Goal: Information Seeking & Learning: Check status

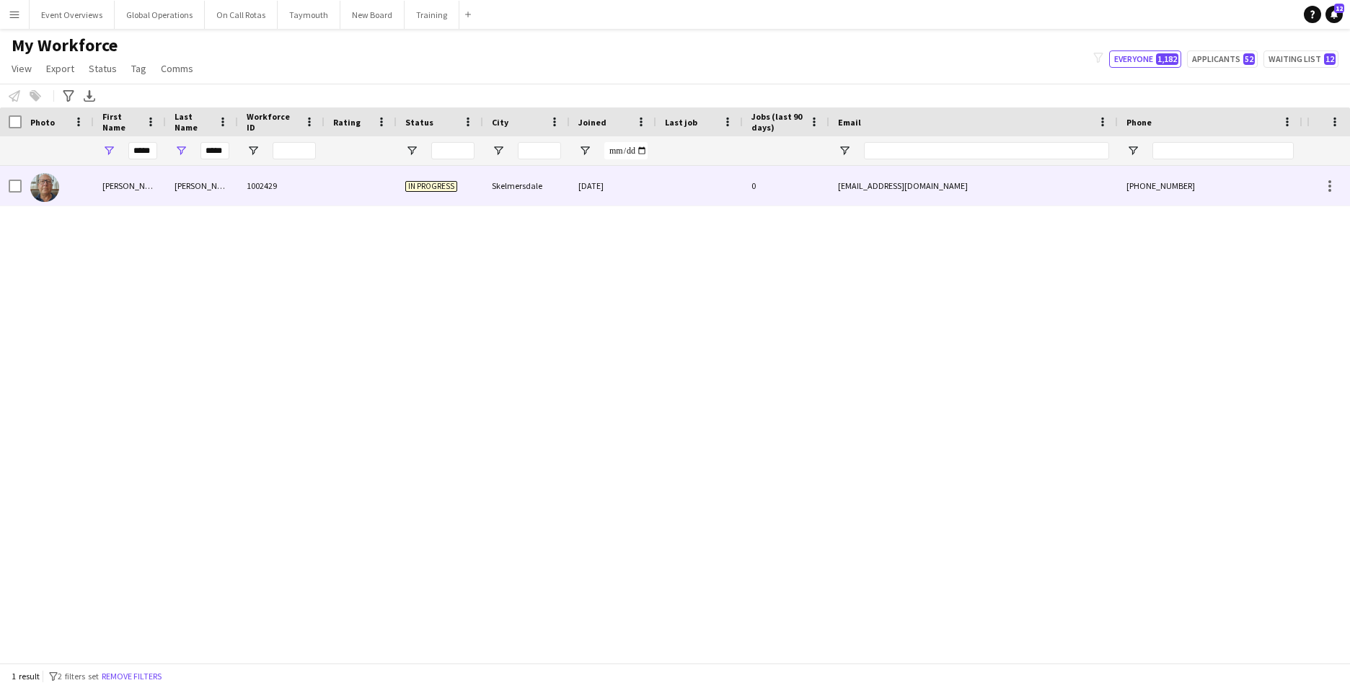
click at [120, 185] on div "[PERSON_NAME]" at bounding box center [130, 186] width 72 height 40
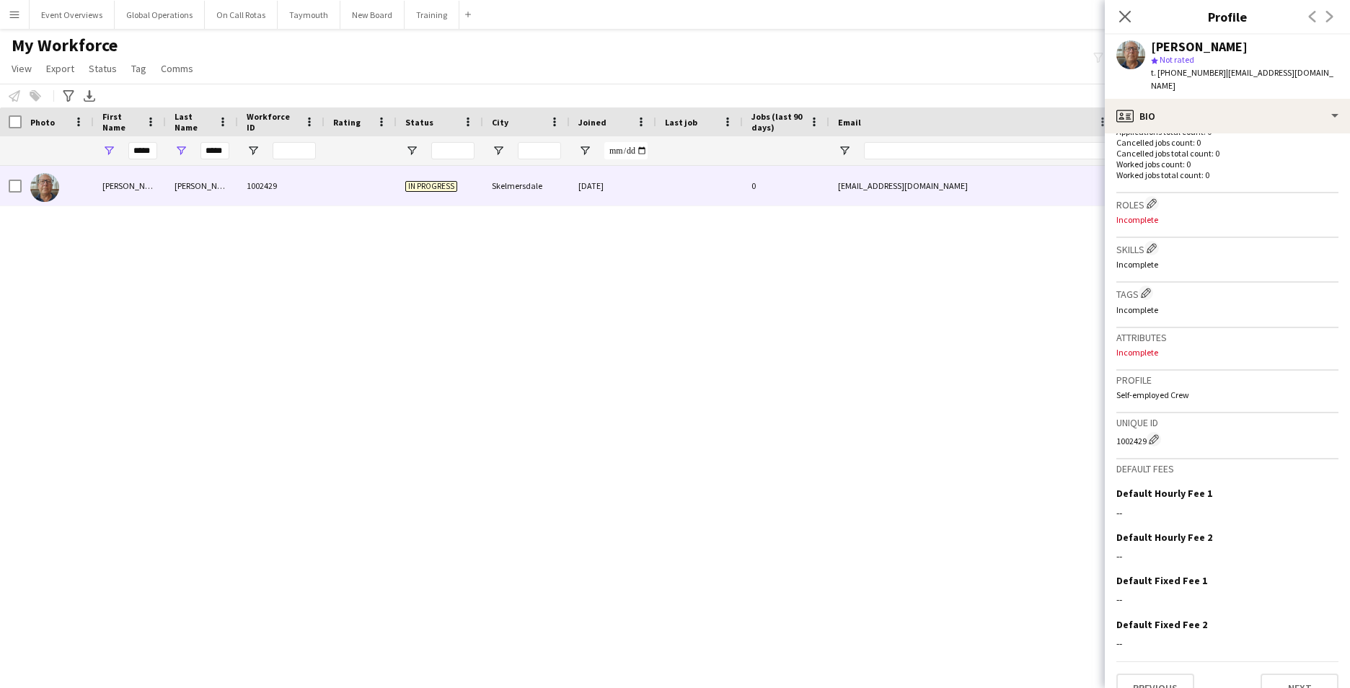
scroll to position [392, 0]
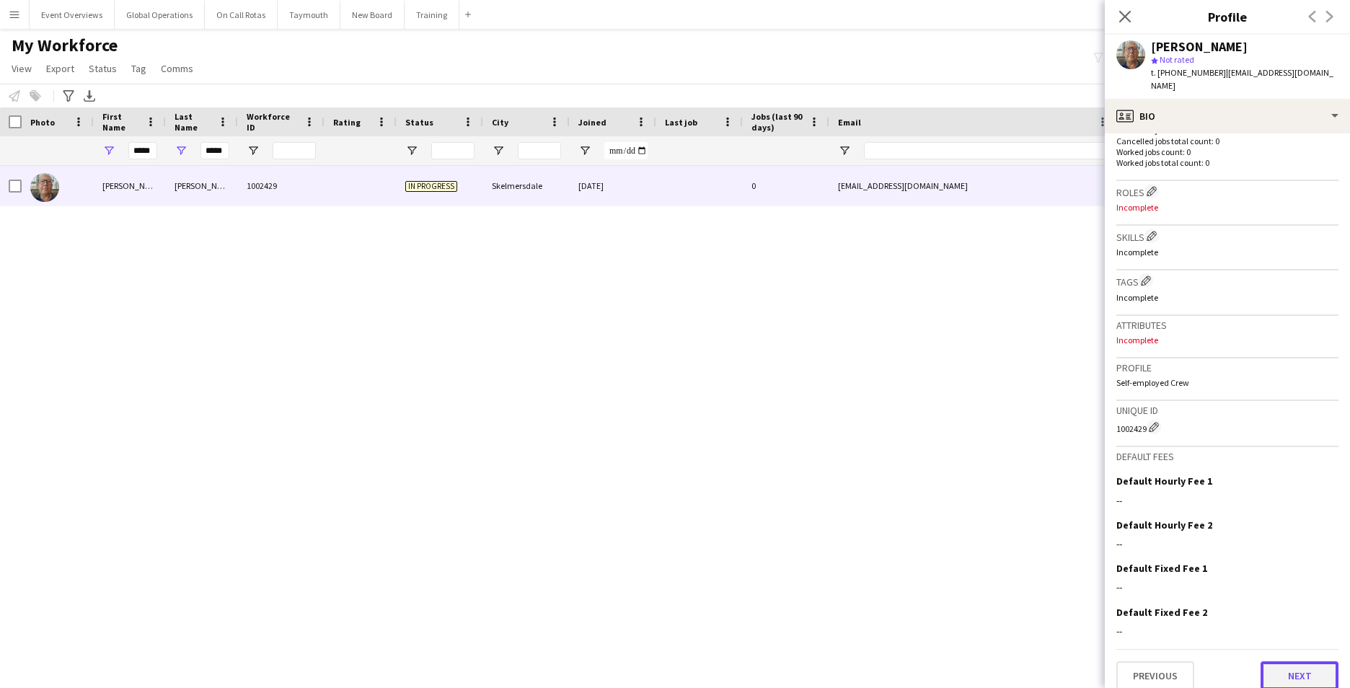
click at [1302, 663] on button "Next" at bounding box center [1300, 675] width 78 height 29
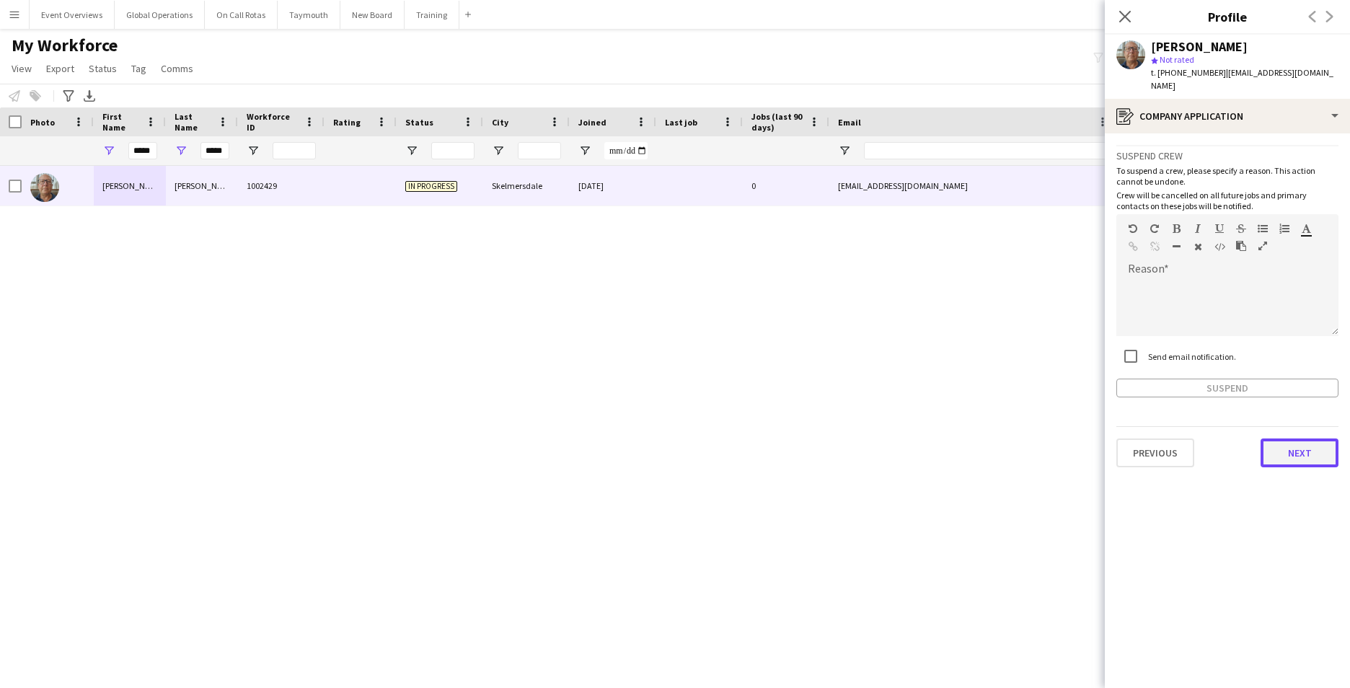
click at [1287, 444] on button "Next" at bounding box center [1300, 452] width 78 height 29
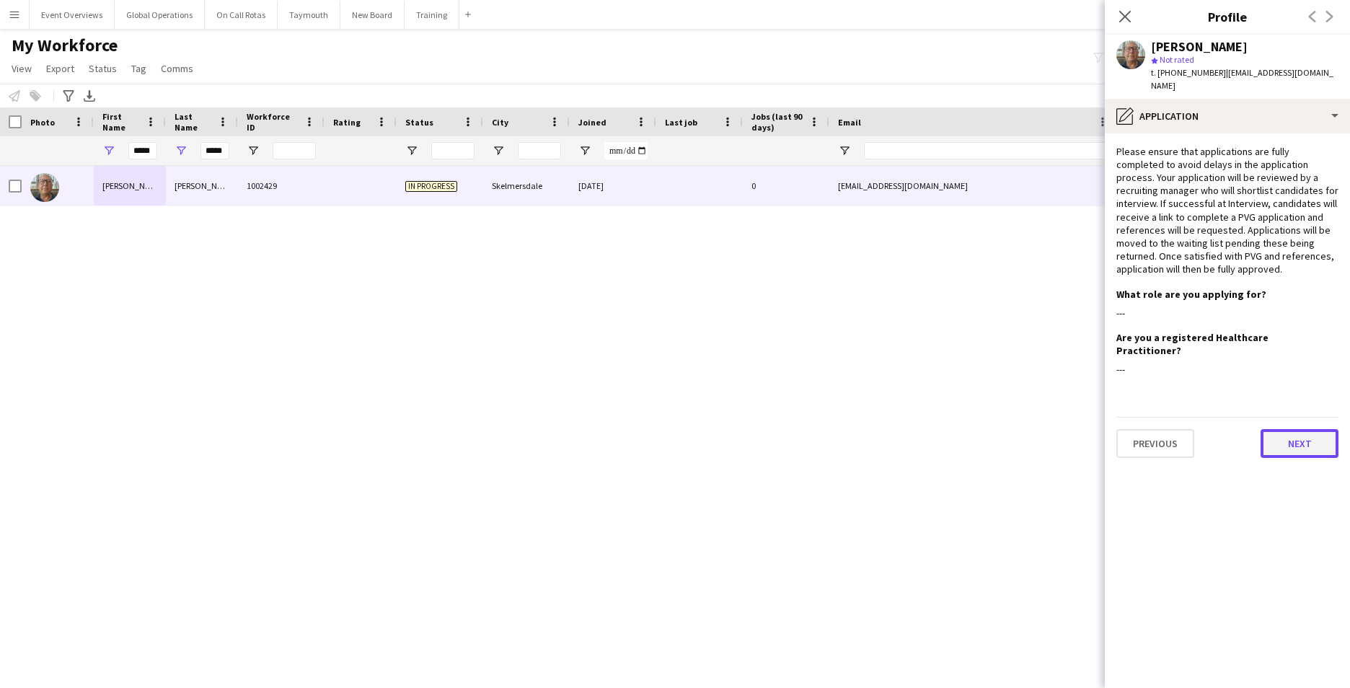
click at [1291, 431] on button "Next" at bounding box center [1300, 443] width 78 height 29
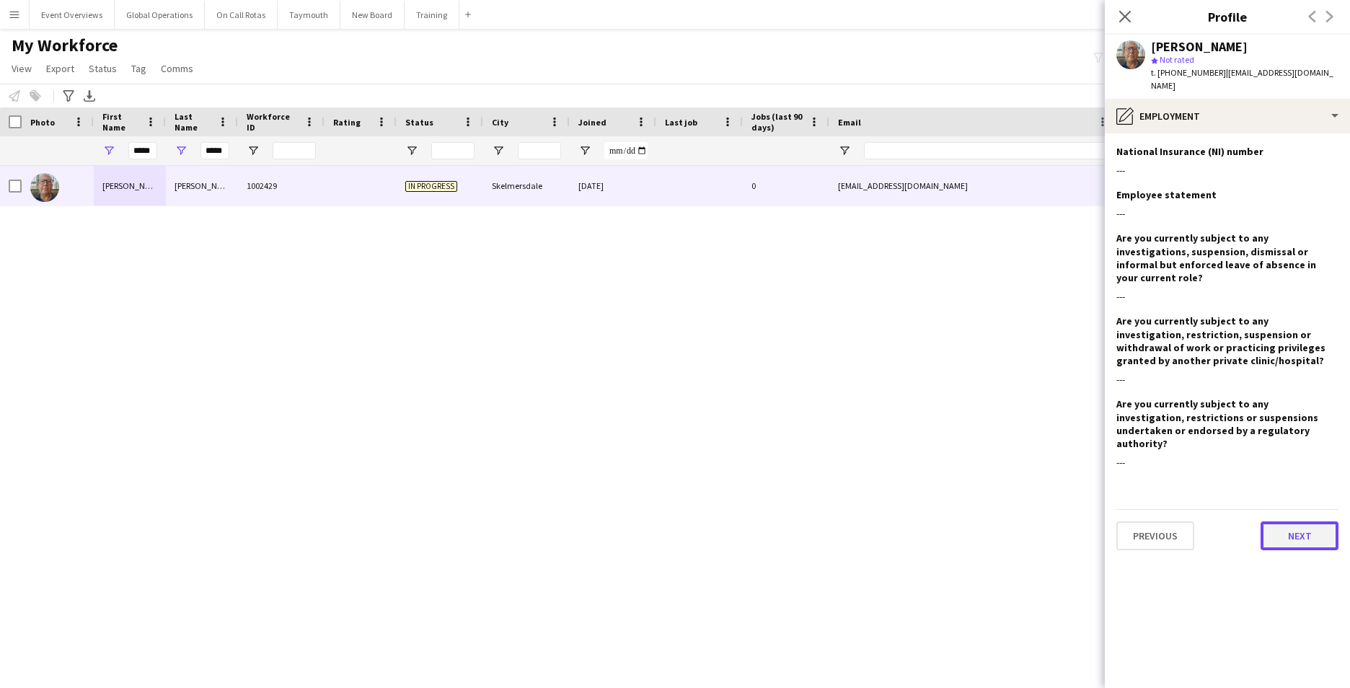
click at [1295, 521] on button "Next" at bounding box center [1300, 535] width 78 height 29
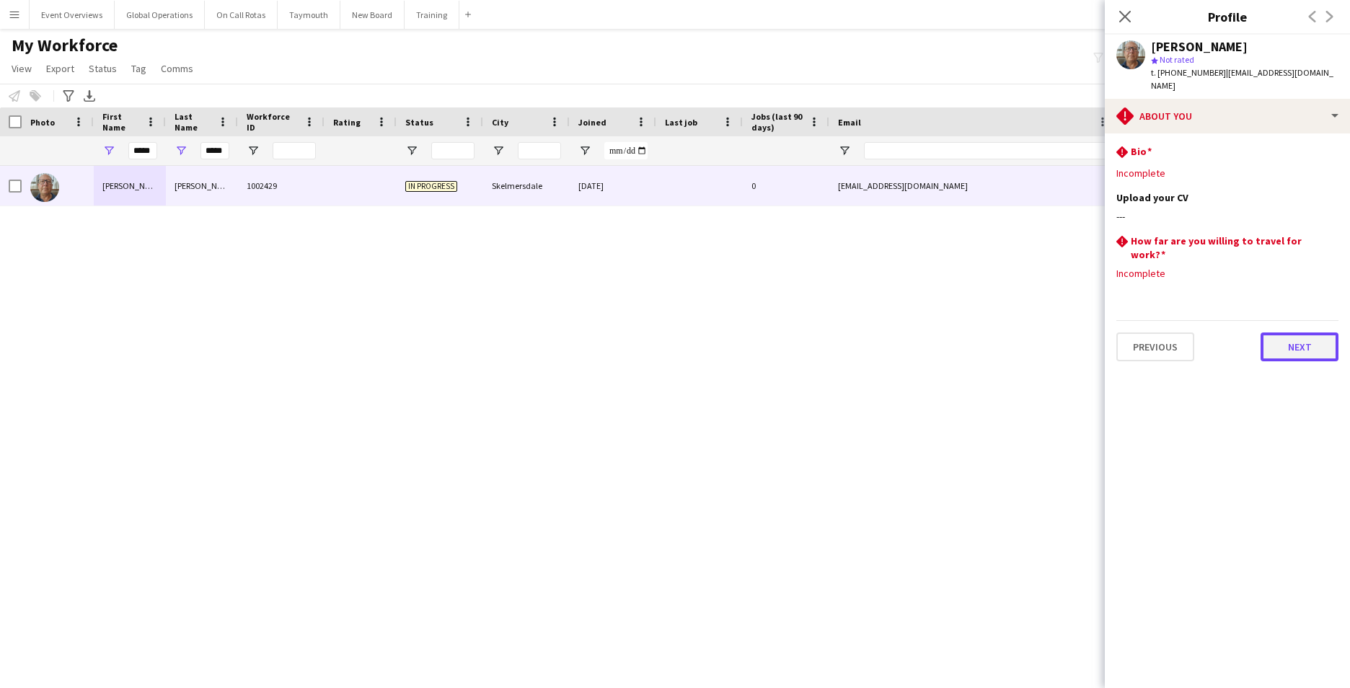
click at [1292, 335] on button "Next" at bounding box center [1300, 346] width 78 height 29
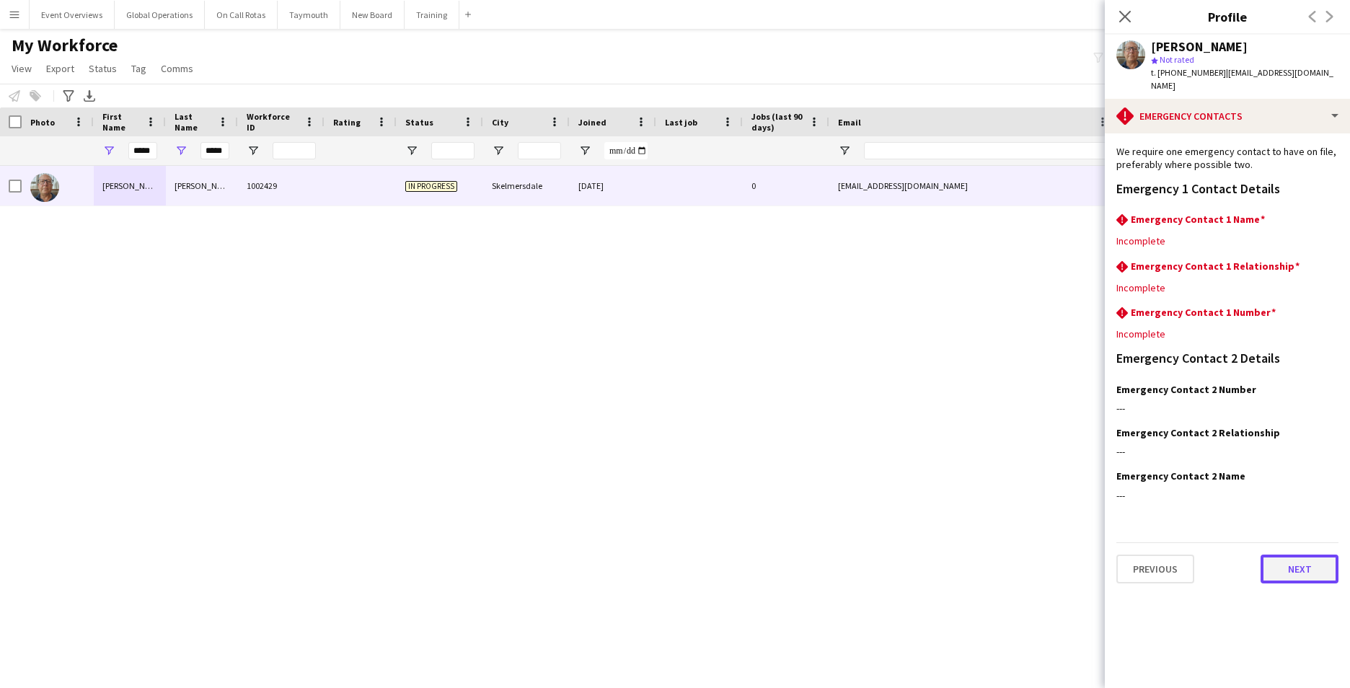
click at [1289, 555] on button "Next" at bounding box center [1300, 569] width 78 height 29
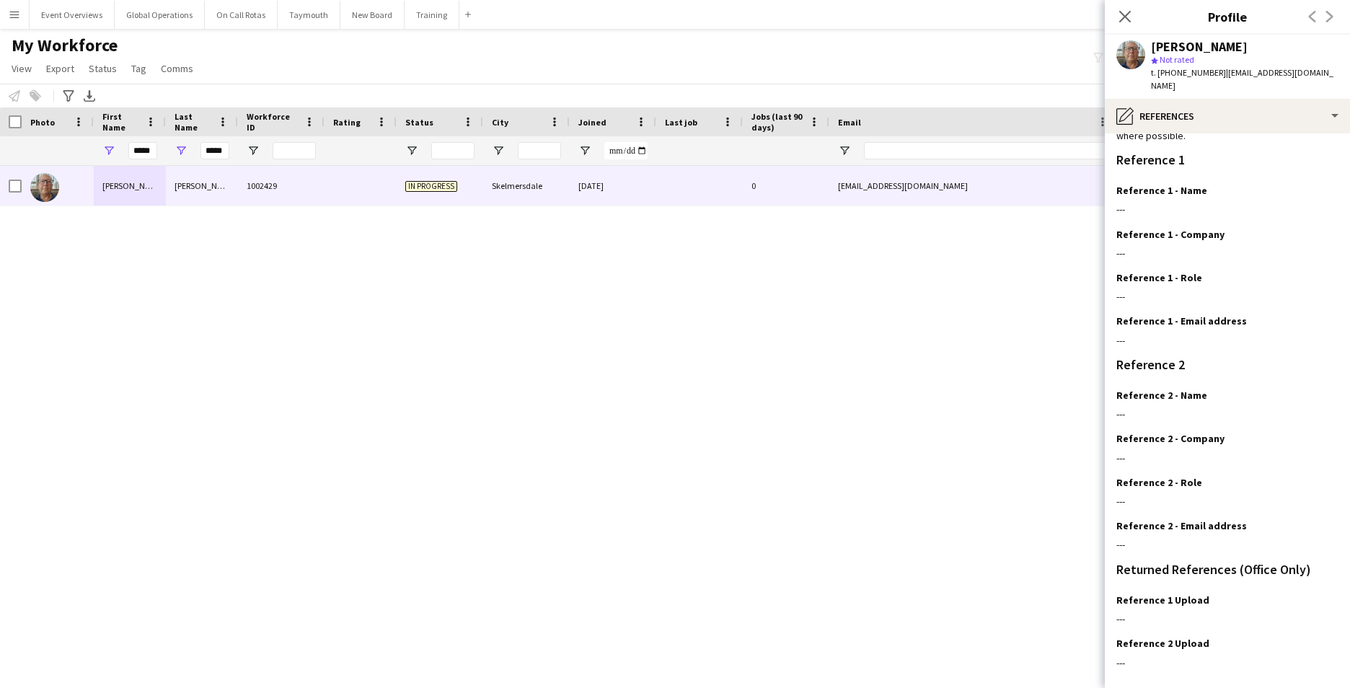
scroll to position [172, 0]
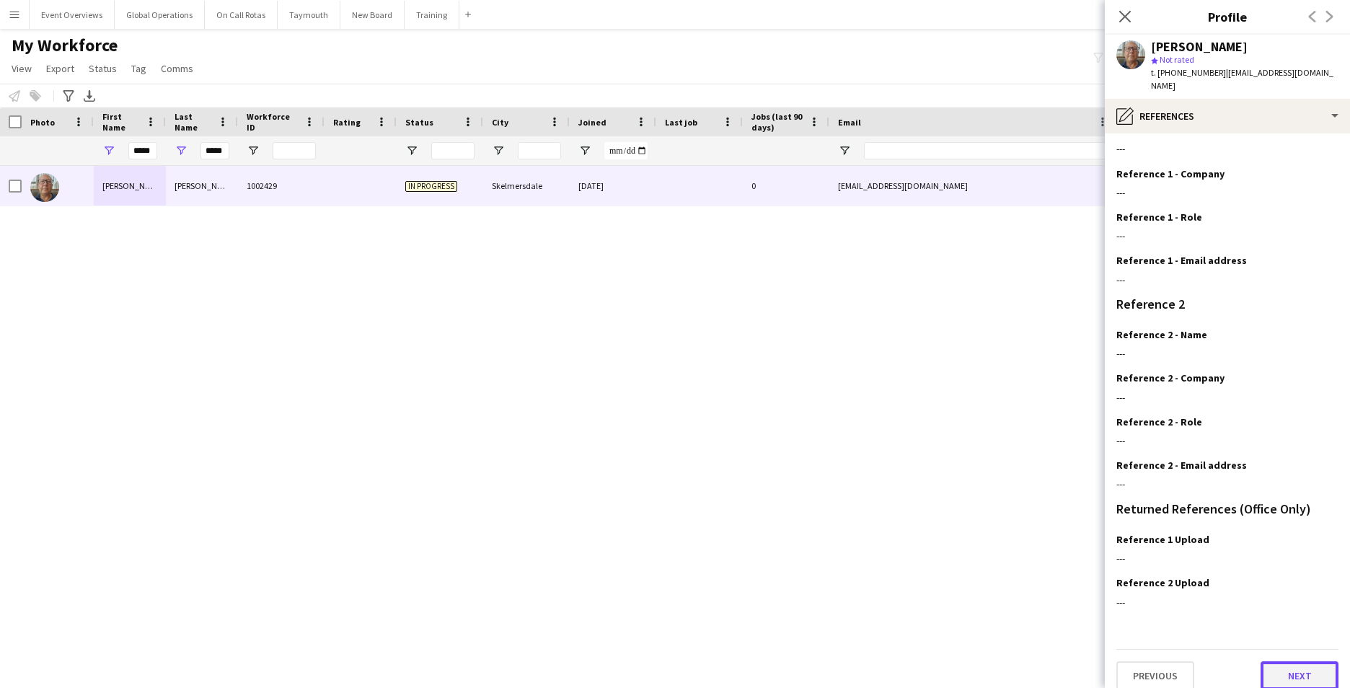
click at [1289, 661] on button "Next" at bounding box center [1300, 675] width 78 height 29
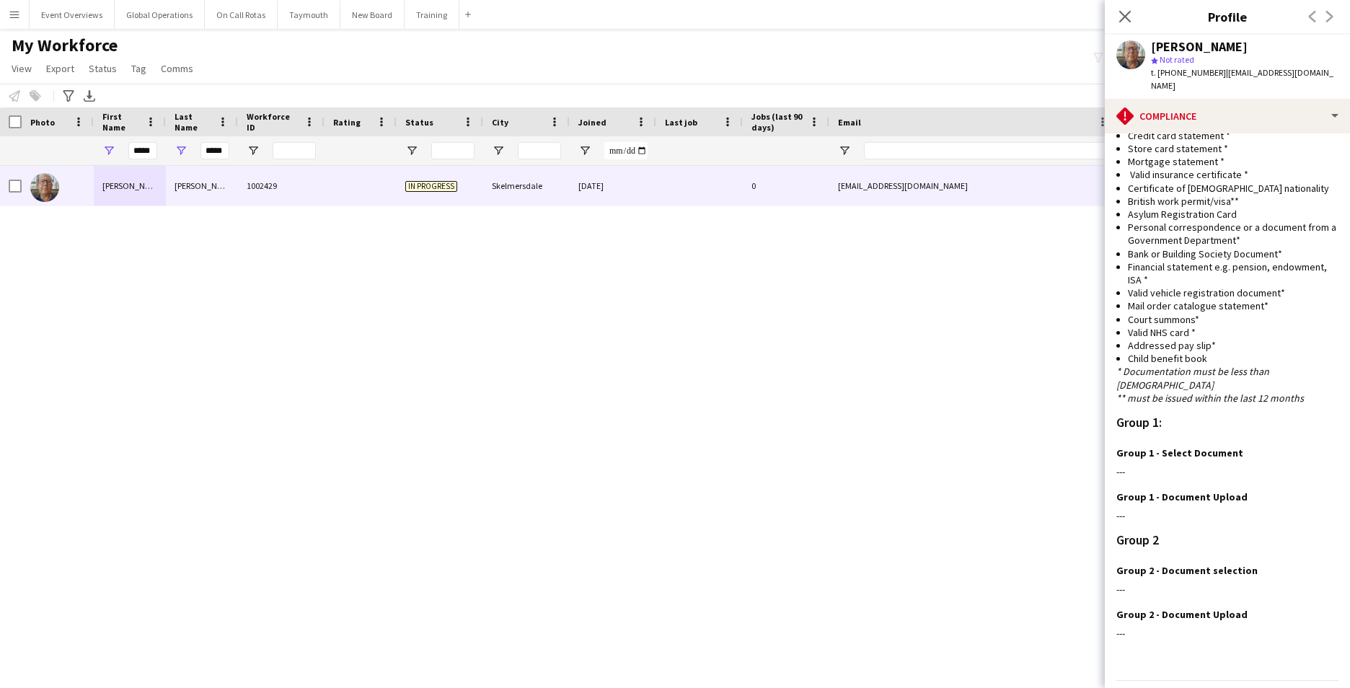
scroll to position [769, 0]
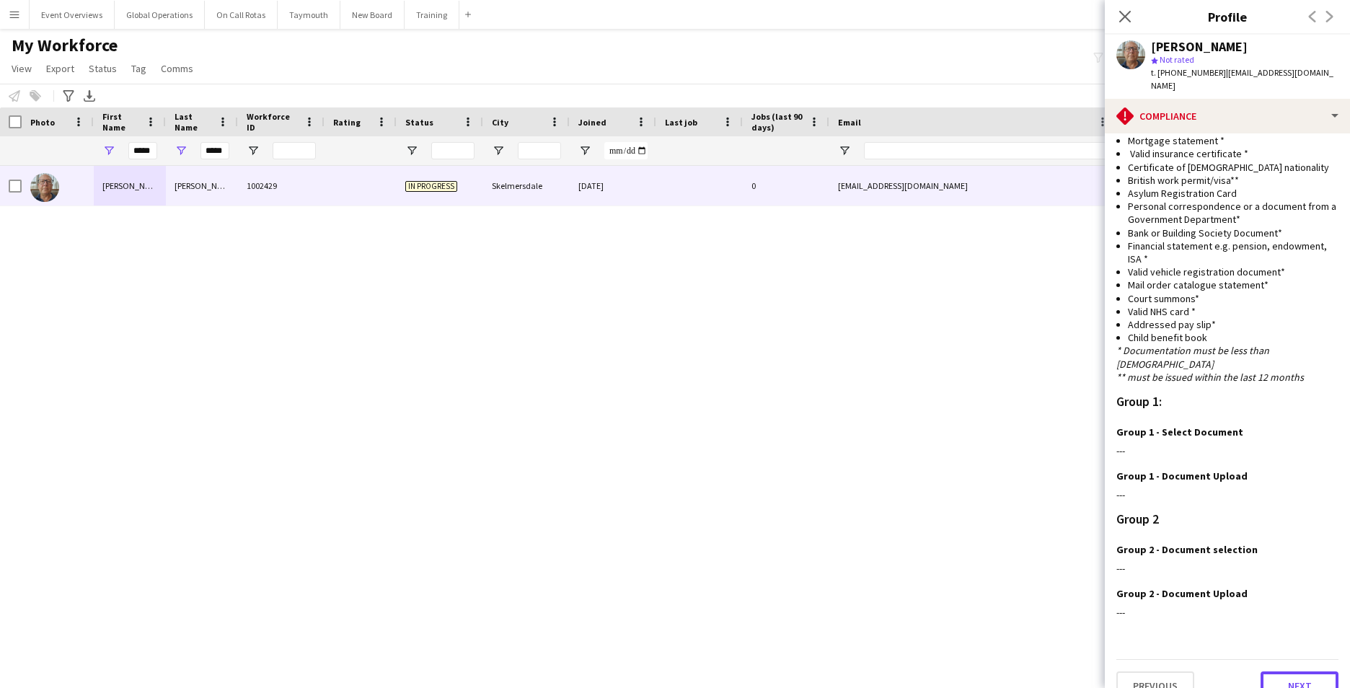
click at [1281, 671] on button "Next" at bounding box center [1300, 685] width 78 height 29
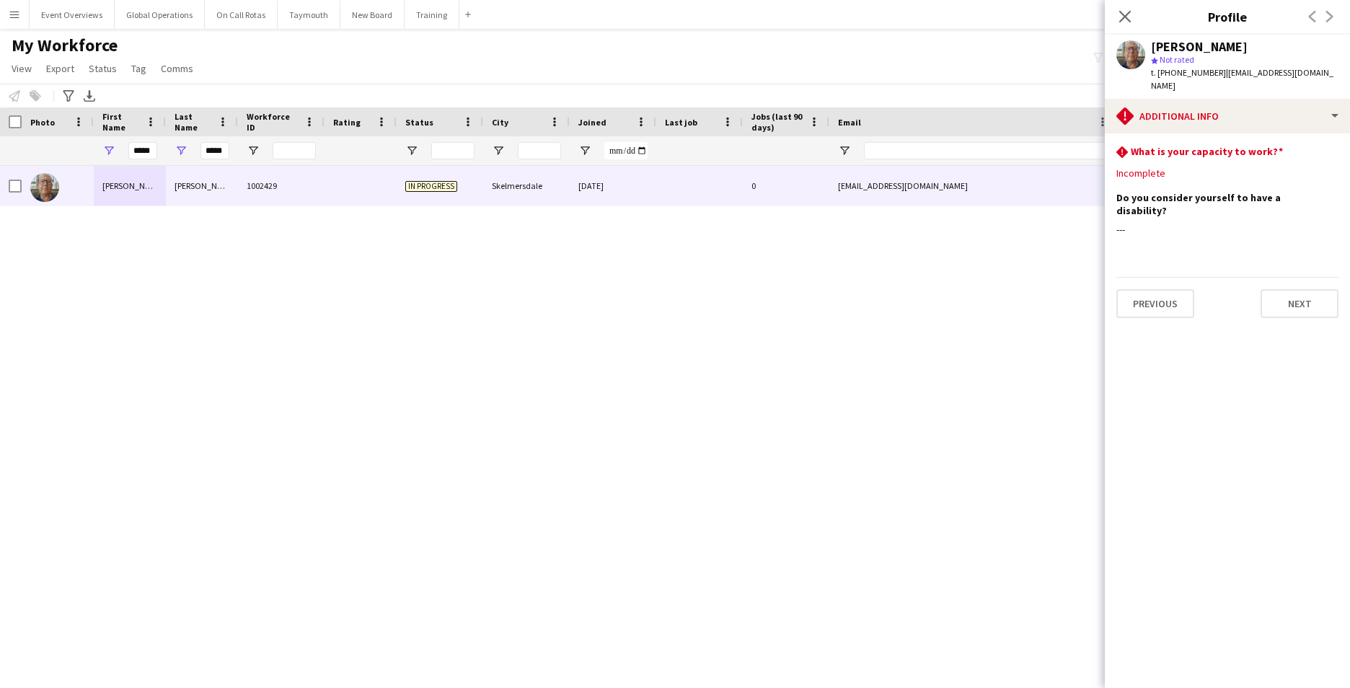
scroll to position [0, 0]
click at [1289, 277] on div "Previous Next" at bounding box center [1227, 297] width 222 height 41
click at [1286, 289] on button "Next" at bounding box center [1300, 303] width 78 height 29
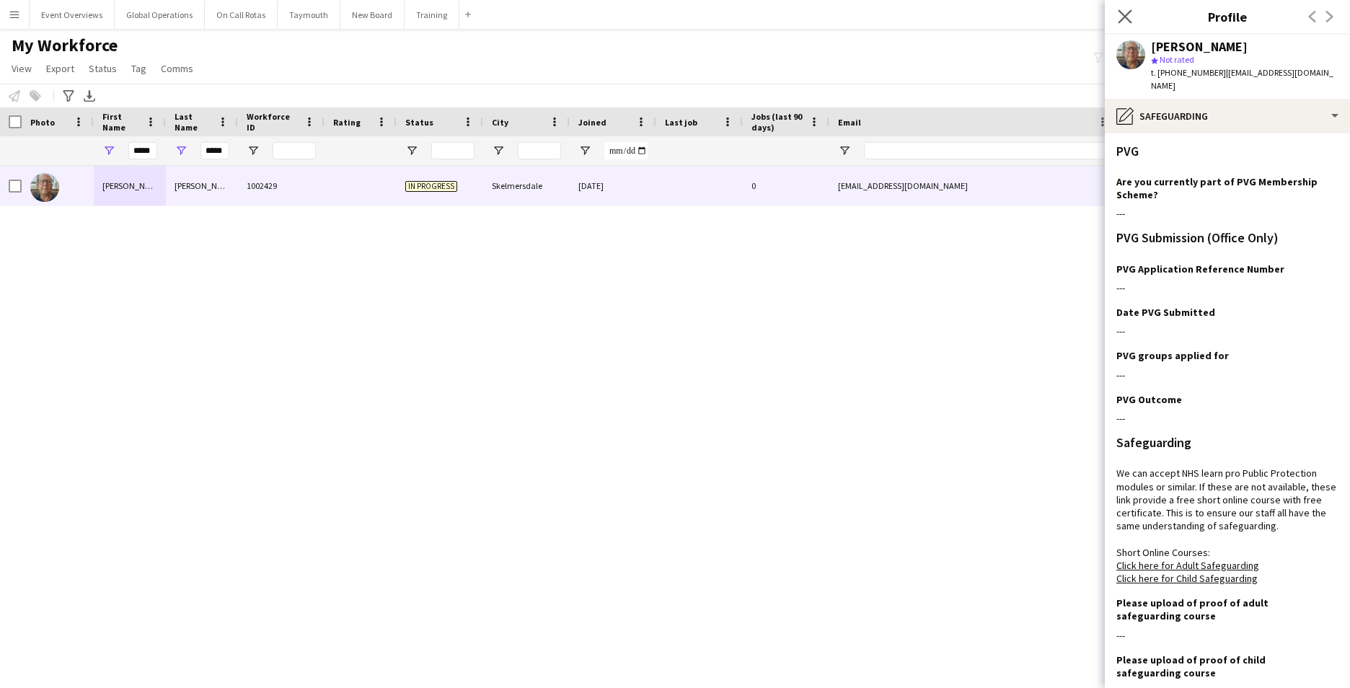
click at [1116, 15] on app-icon "Close pop-in" at bounding box center [1125, 16] width 21 height 21
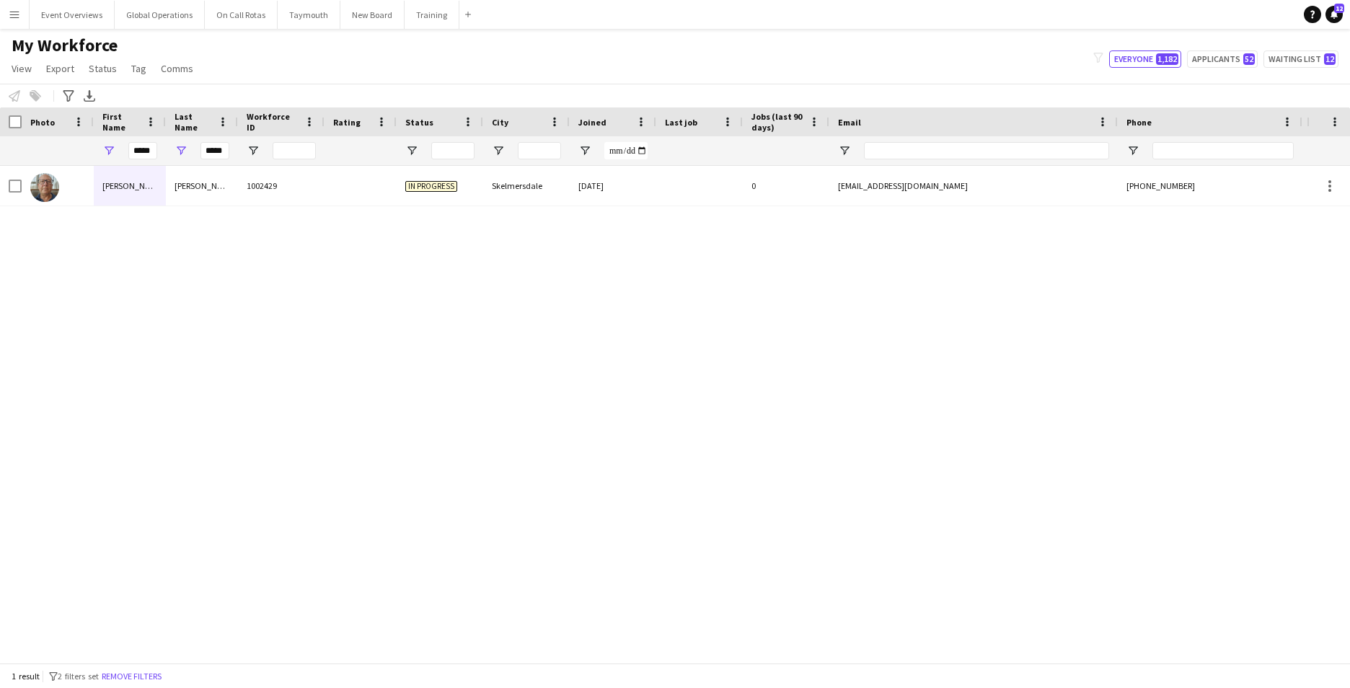
click at [13, 12] on app-icon "Menu" at bounding box center [15, 15] width 12 height 12
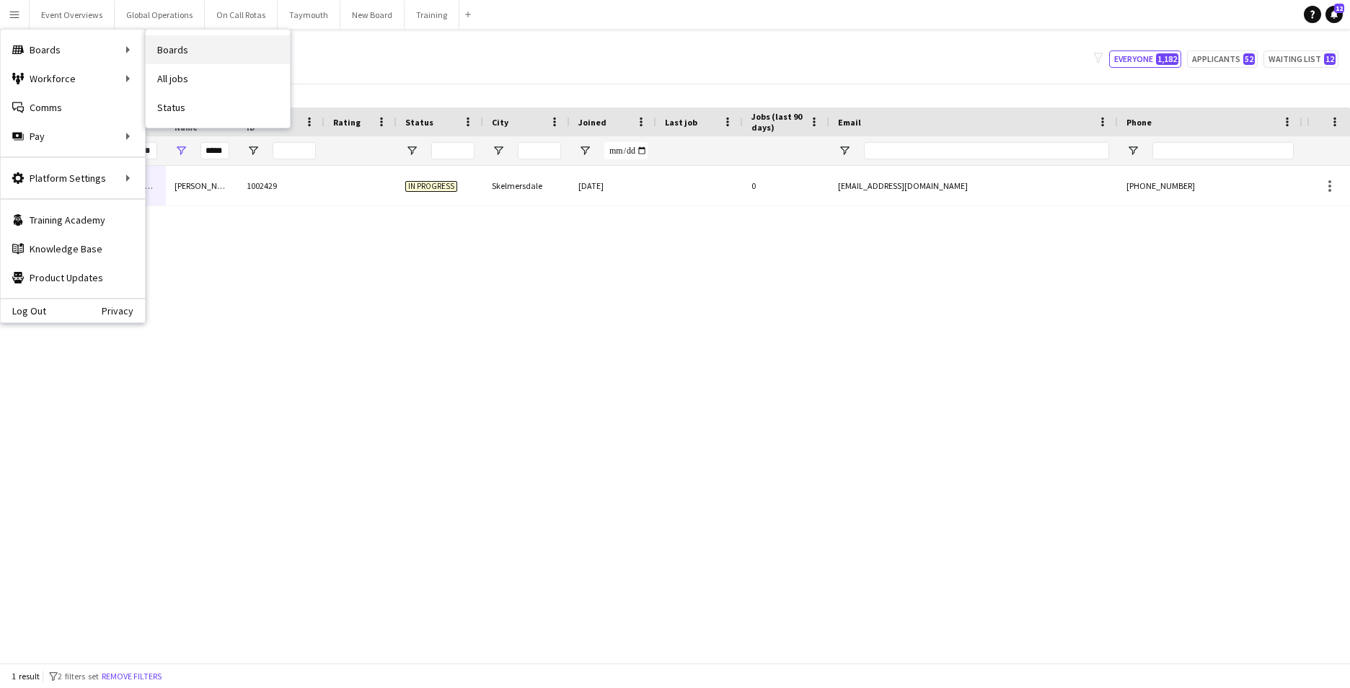
click at [191, 48] on link "Boards" at bounding box center [218, 49] width 144 height 29
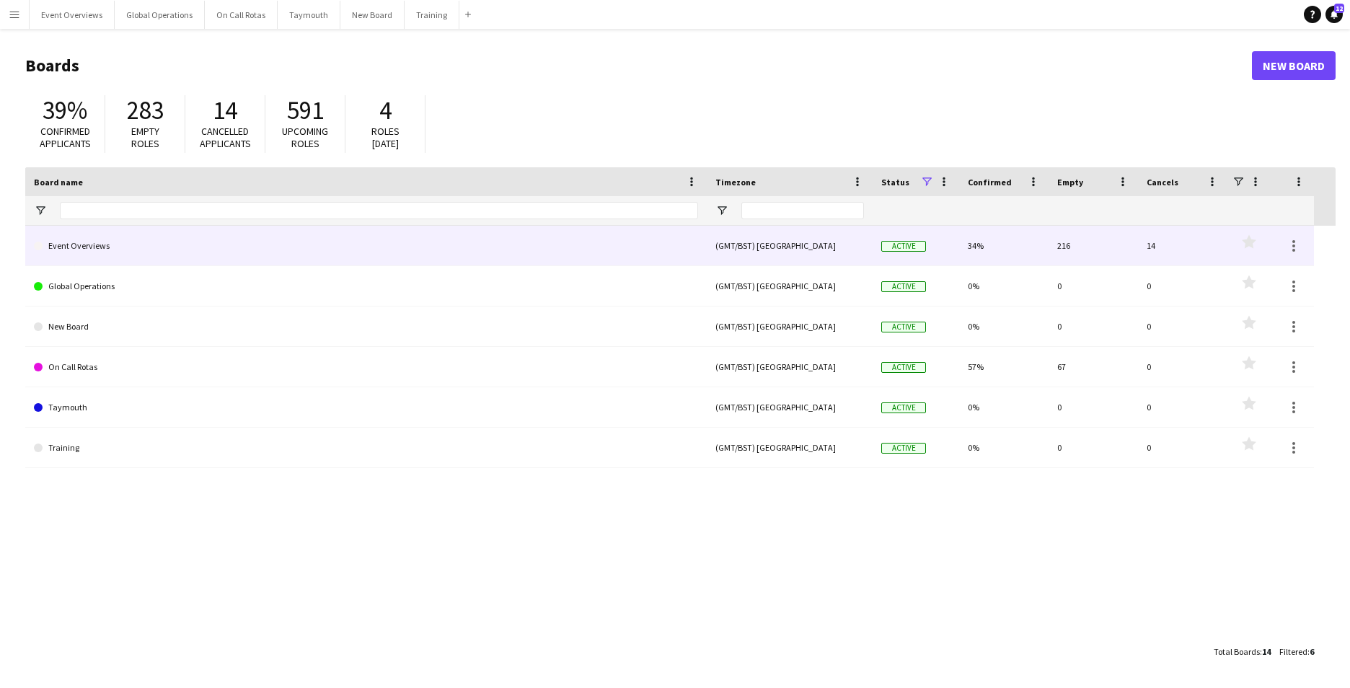
click at [93, 242] on link "Event Overviews" at bounding box center [366, 246] width 664 height 40
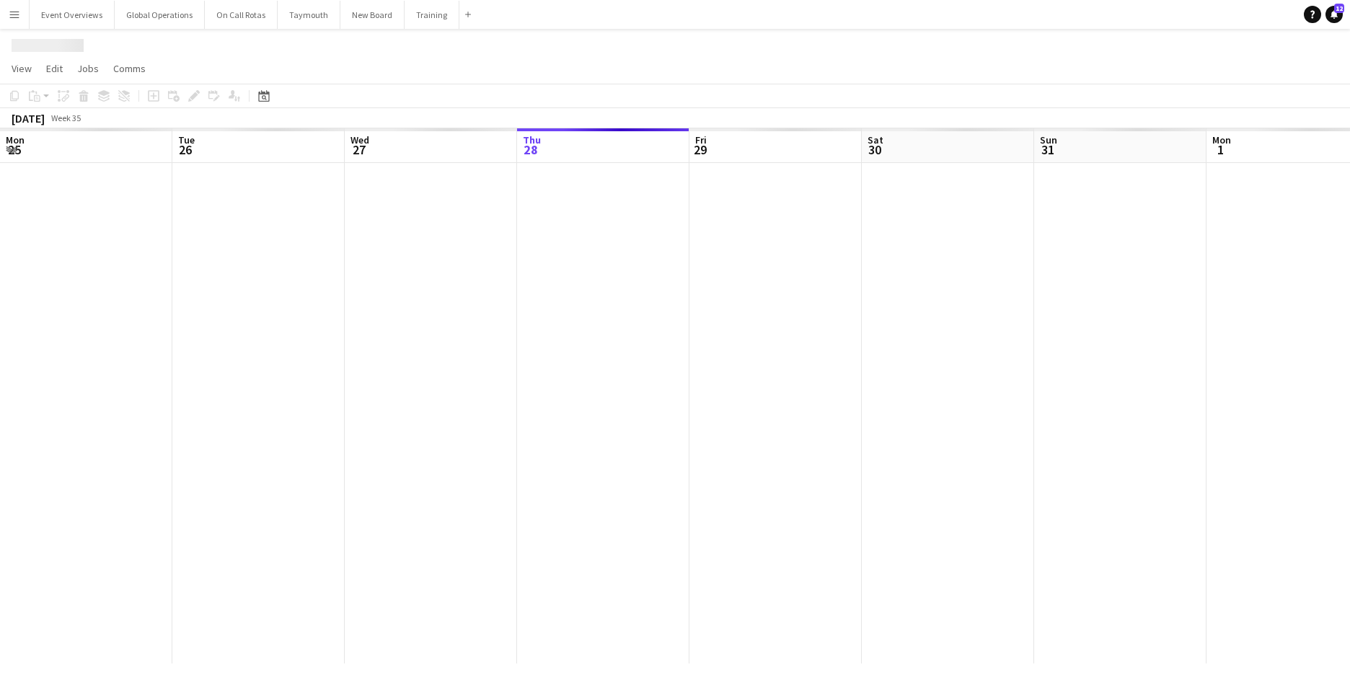
scroll to position [0, 345]
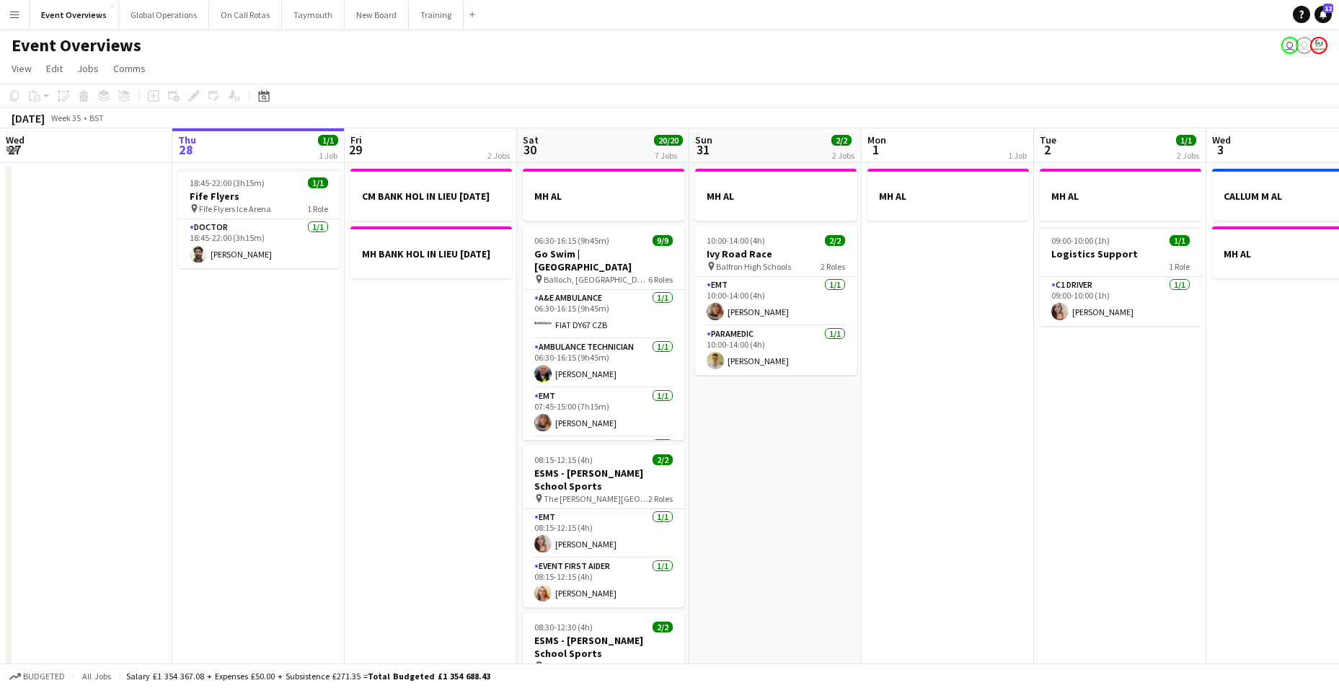
click at [9, 17] on app-icon "Menu" at bounding box center [15, 15] width 12 height 12
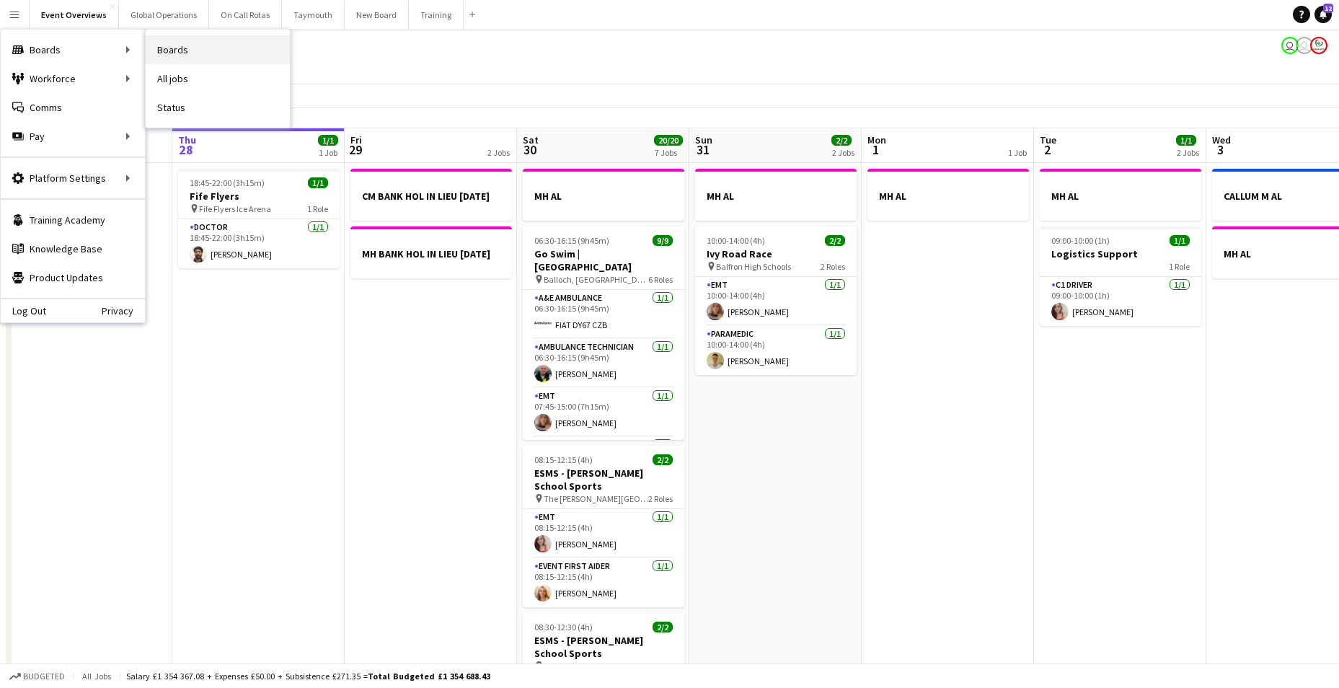
click at [172, 46] on link "Boards" at bounding box center [218, 49] width 144 height 29
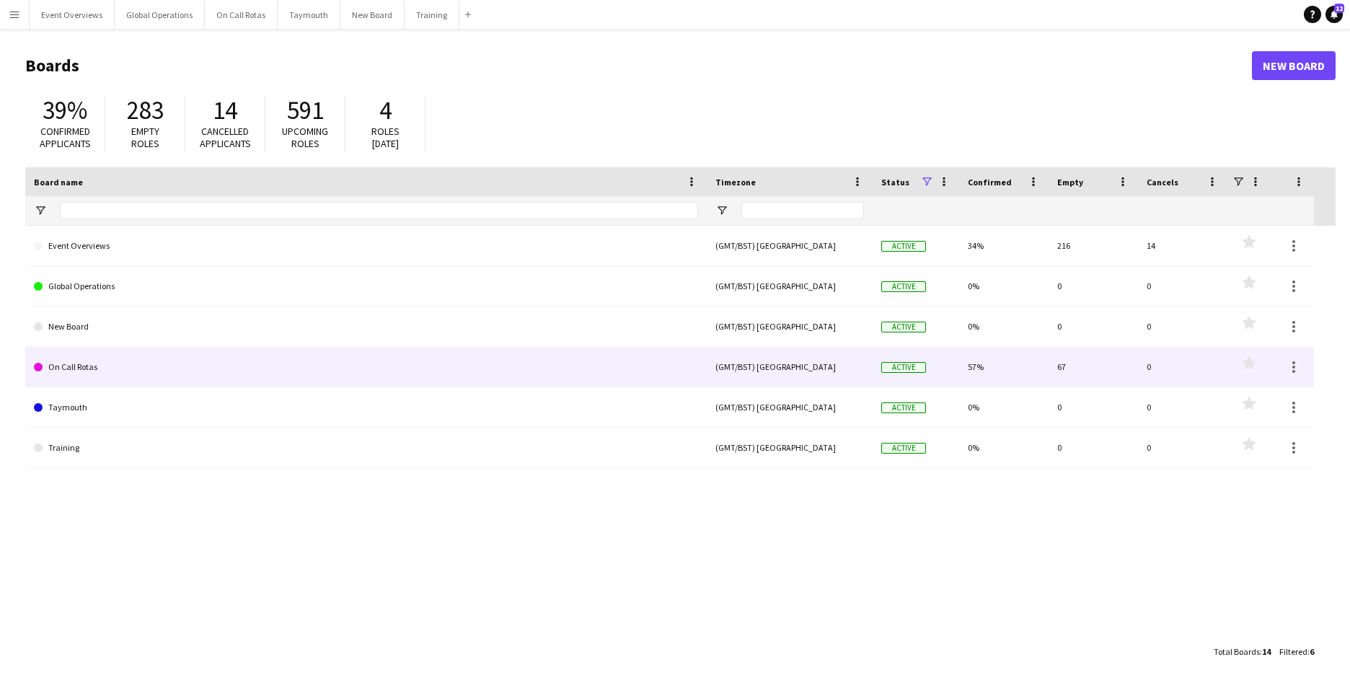
click at [61, 368] on link "On Call Rotas" at bounding box center [366, 367] width 664 height 40
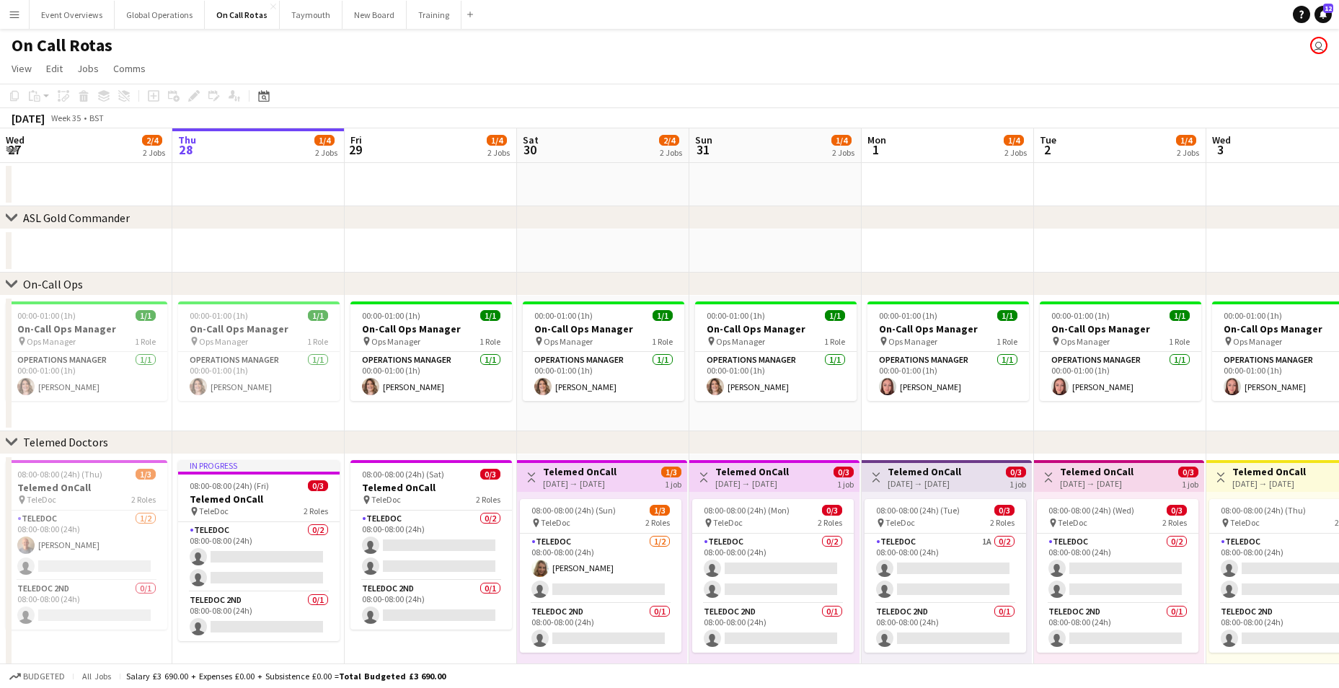
scroll to position [27, 0]
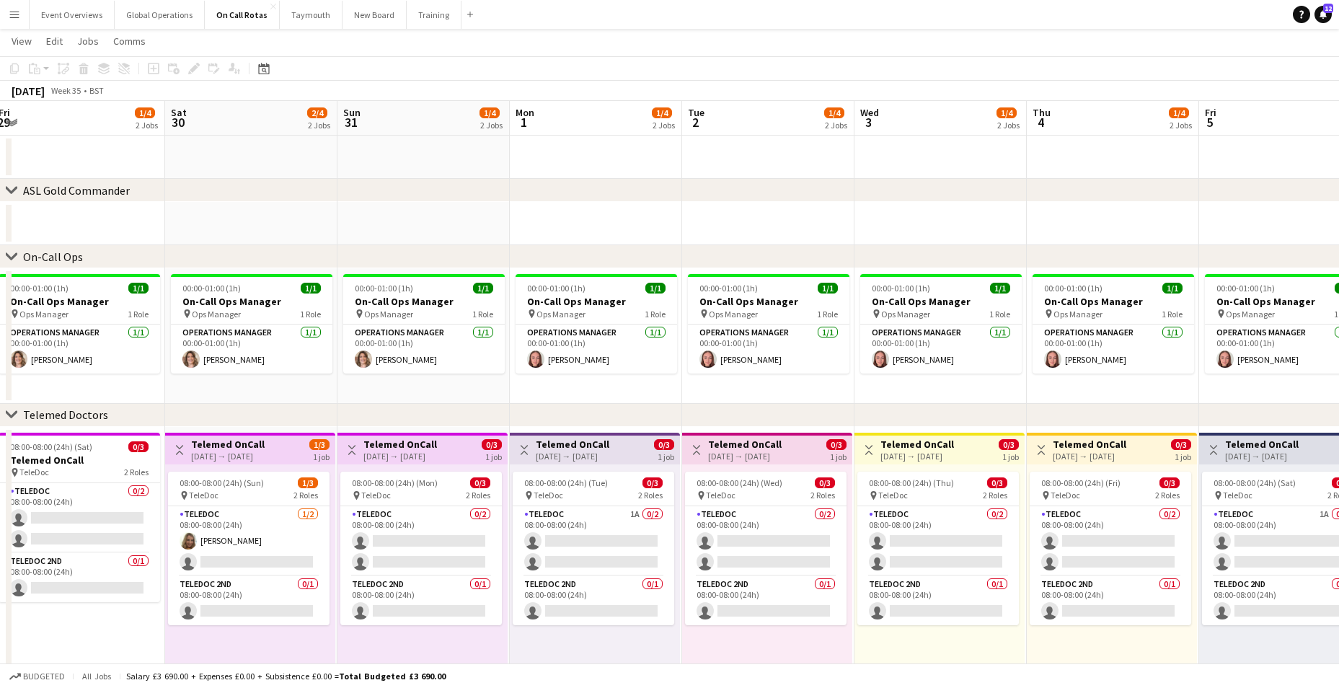
drag, startPoint x: 904, startPoint y: 626, endPoint x: 480, endPoint y: 606, distance: 424.5
click at [482, 604] on app-calendar-viewport "Tue 26 2/4 2 Jobs Wed 27 2/4 2 Jobs Thu 28 1/4 2 Jobs Fri 29 1/4 2 Jobs Sat 30 …" at bounding box center [669, 396] width 1339 height 590
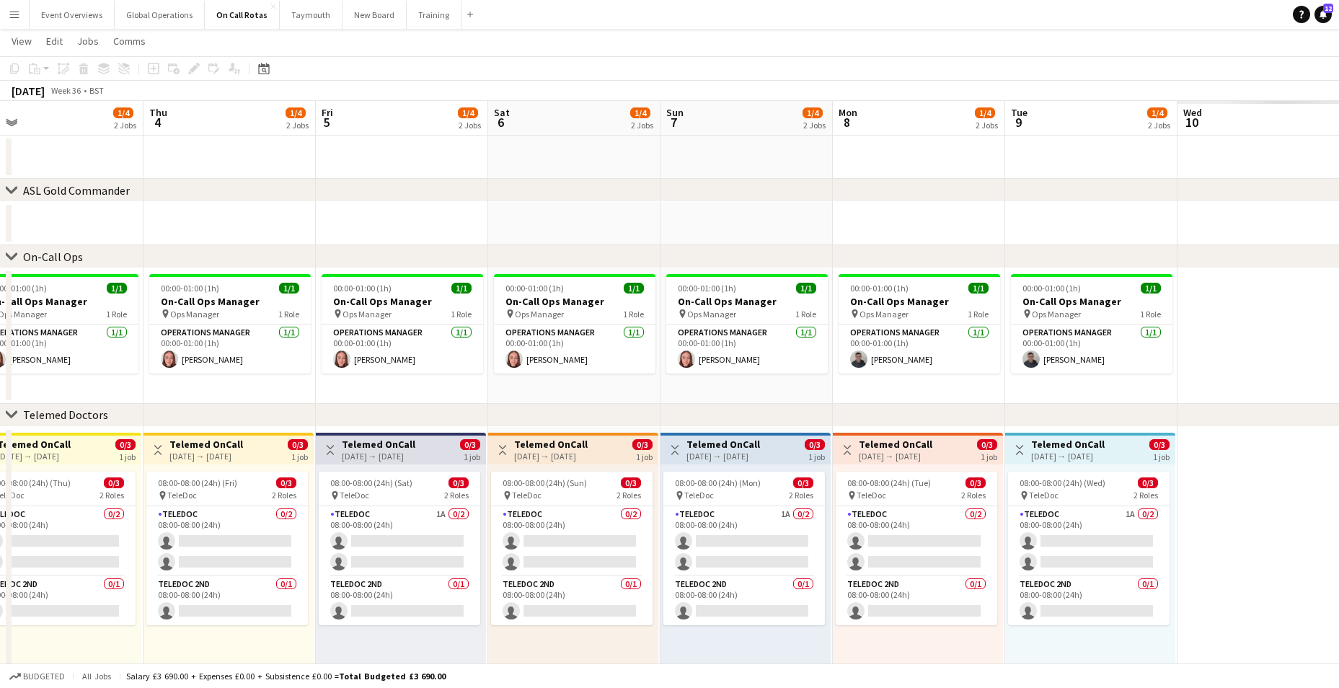
drag, startPoint x: 1087, startPoint y: 650, endPoint x: 280, endPoint y: 603, distance: 808.3
click at [280, 603] on app-calendar-viewport "Sun 31 1/4 2 Jobs Mon 1 1/4 2 Jobs Tue 2 1/4 2 Jobs Wed 3 1/4 2 Jobs Thu 4 1/4 …" at bounding box center [669, 396] width 1339 height 590
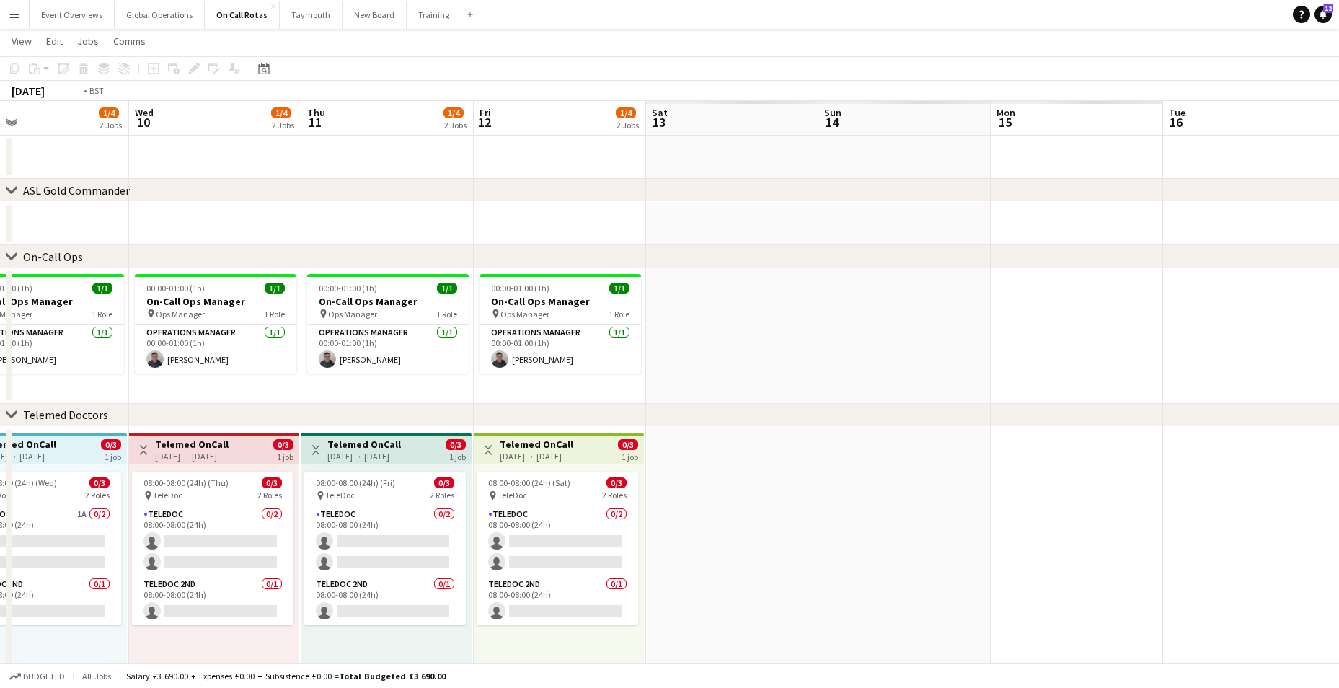
drag, startPoint x: 982, startPoint y: 636, endPoint x: 43, endPoint y: 578, distance: 940.7
click at [45, 576] on app-calendar-viewport "Fri 5 1/4 2 Jobs Sat 6 1/4 2 Jobs Sun 7 1/4 2 Jobs Mon 8 1/4 2 Jobs Tue 9 1/4 2…" at bounding box center [669, 396] width 1339 height 590
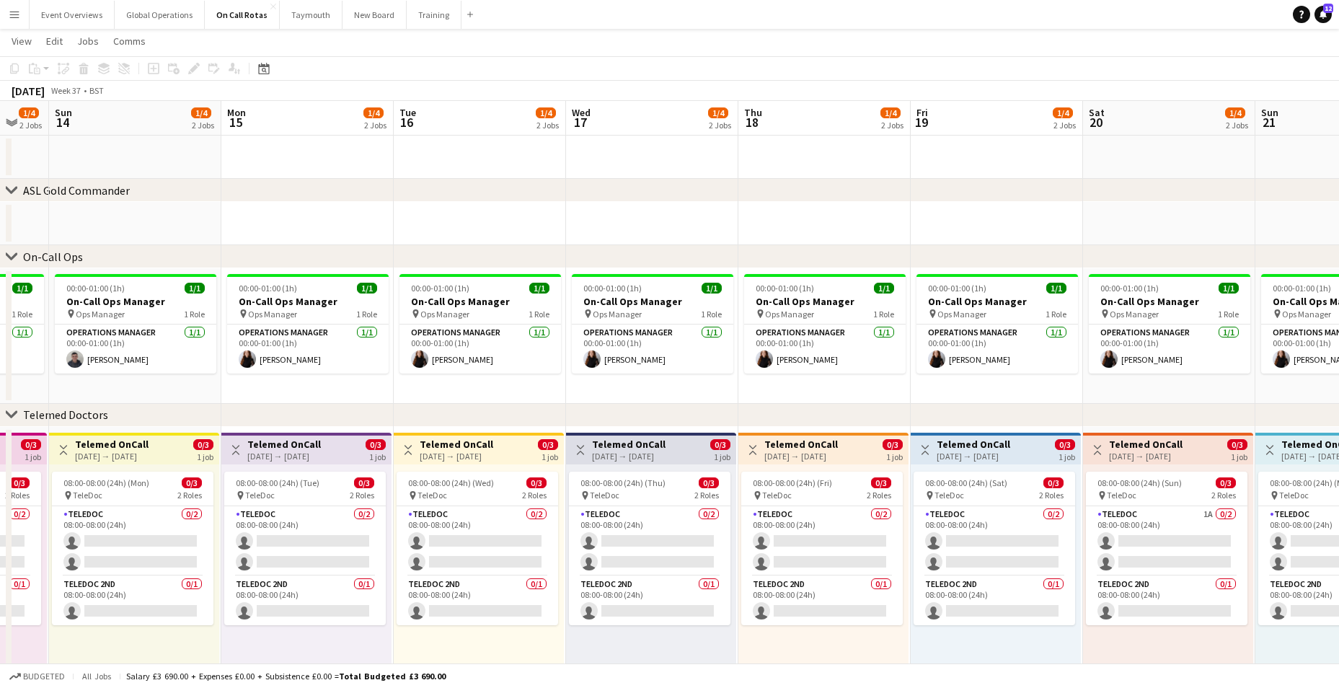
drag, startPoint x: 836, startPoint y: 606, endPoint x: 4, endPoint y: 560, distance: 834.2
click at [4, 560] on app-calendar-viewport "Thu 11 1/4 2 Jobs Fri 12 1/4 2 Jobs Sat 13 1/4 2 Jobs Sun 14 1/4 2 Jobs Mon 15 …" at bounding box center [669, 396] width 1339 height 590
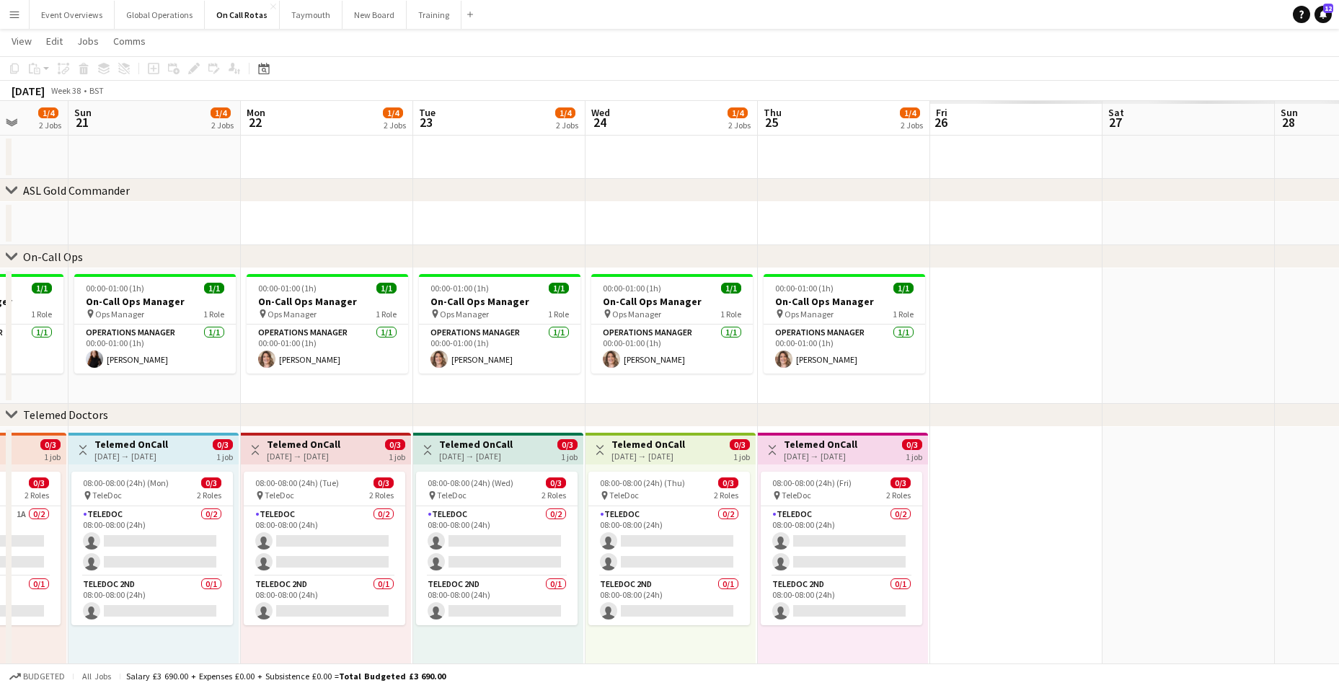
scroll to position [0, 549]
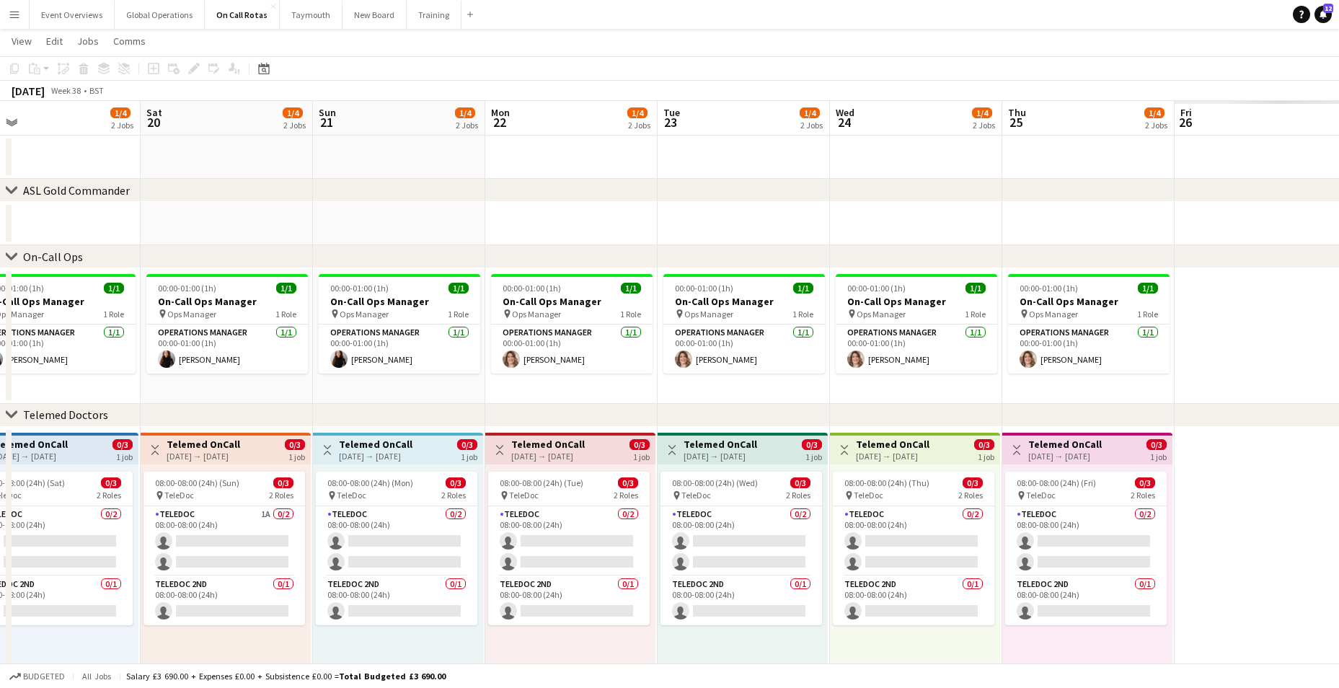
drag, startPoint x: 945, startPoint y: 630, endPoint x: -3, endPoint y: 560, distance: 950.1
click at [0, 560] on html "Menu Boards Boards Boards All jobs Status Workforce Workforce My Workforce Recr…" at bounding box center [669, 344] width 1339 height 743
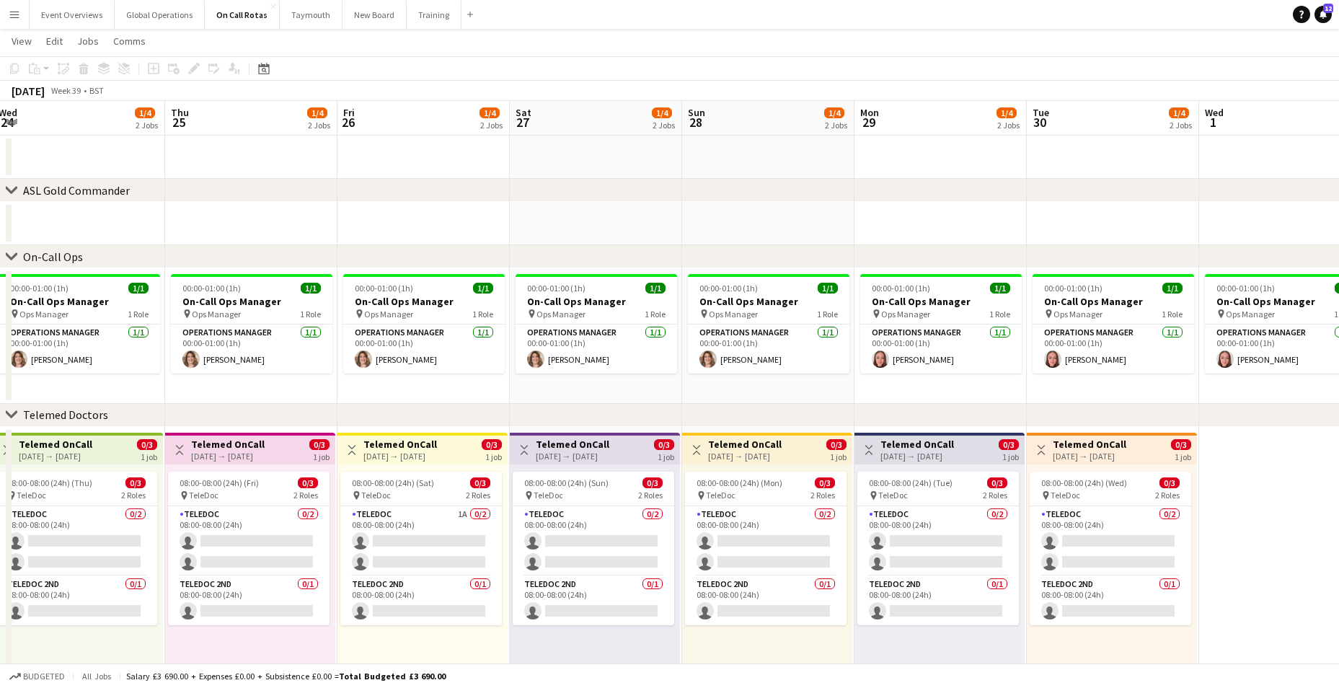
scroll to position [0, 557]
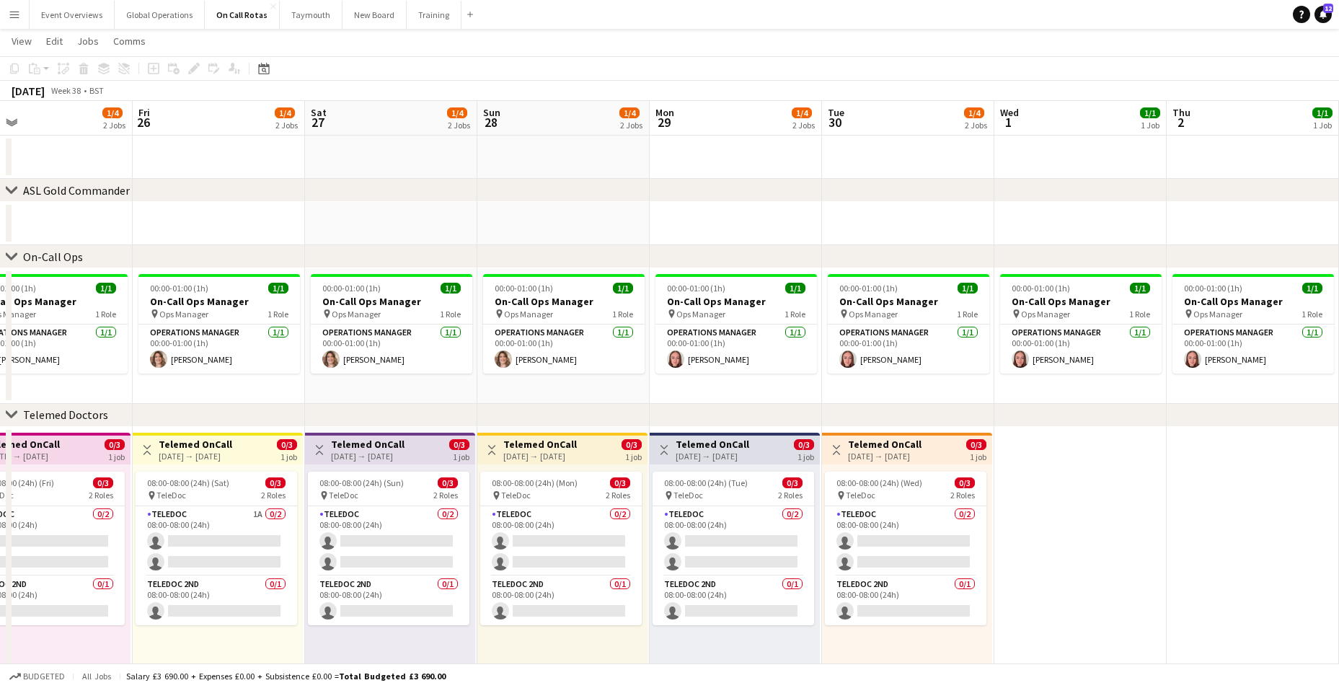
drag, startPoint x: 1144, startPoint y: 610, endPoint x: 102, endPoint y: 603, distance: 1042.0
click at [102, 603] on app-calendar-viewport "Mon 22 1/4 2 Jobs Tue 23 1/4 2 Jobs Wed 24 1/4 2 Jobs Thu 25 1/4 2 Jobs Fri 26 …" at bounding box center [669, 396] width 1339 height 590
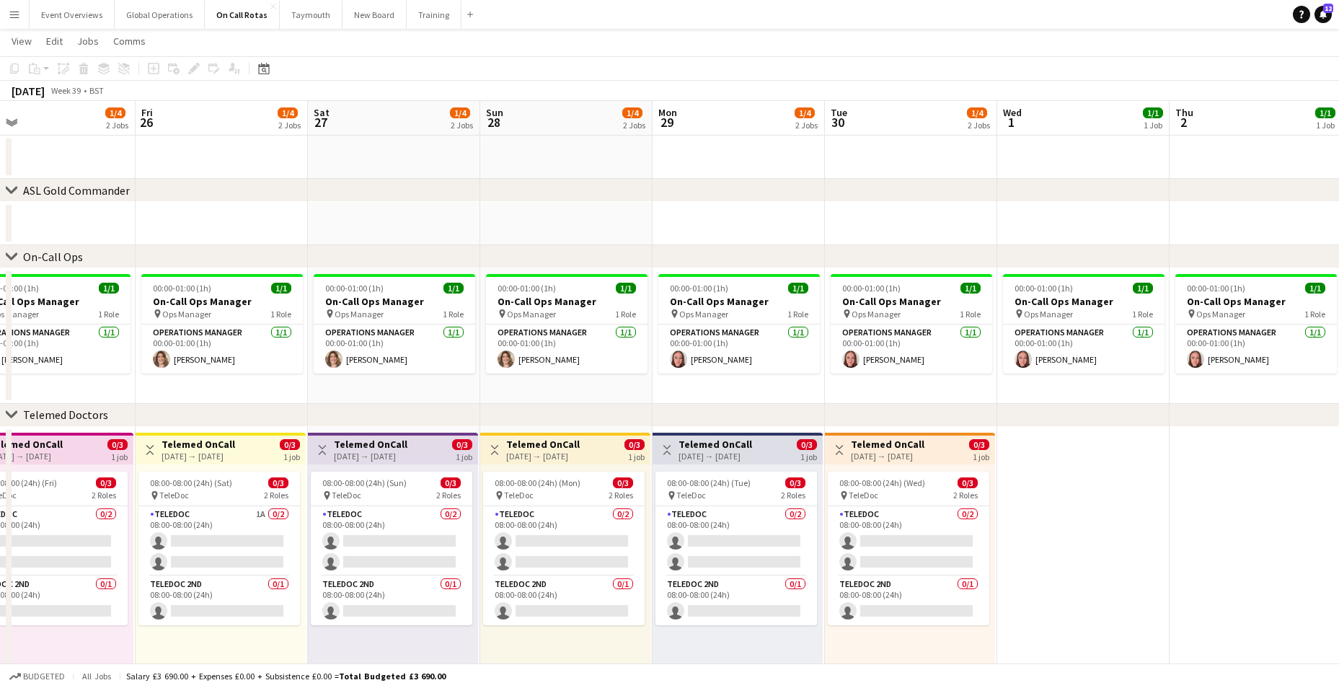
click at [129, 573] on div "08:00-08:00 (24h) (Fri) 0/3 pin TeleDoc 2 Roles TeleDoc 0/2 08:00-08:00 (24h) s…" at bounding box center [48, 574] width 170 height 221
click at [19, 18] on app-icon "Menu" at bounding box center [15, 15] width 12 height 12
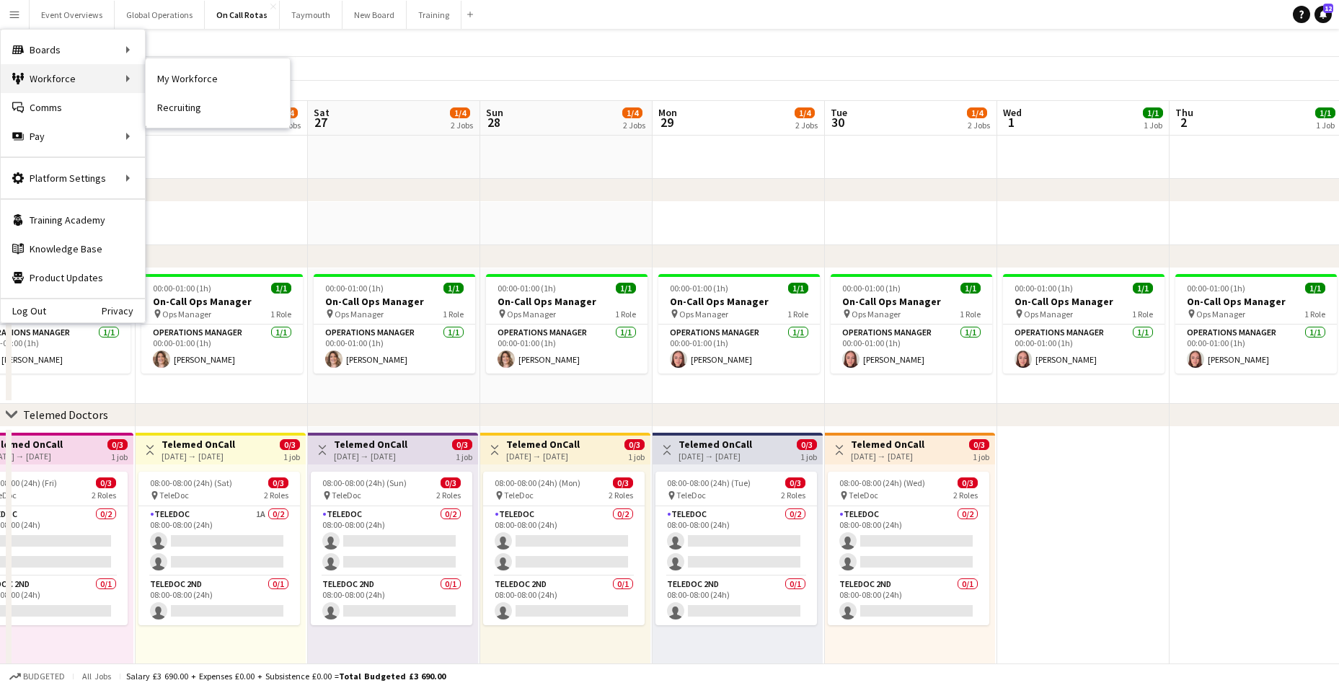
click at [29, 79] on div "Workforce Workforce" at bounding box center [73, 78] width 144 height 29
click at [186, 79] on link "My Workforce" at bounding box center [218, 78] width 144 height 29
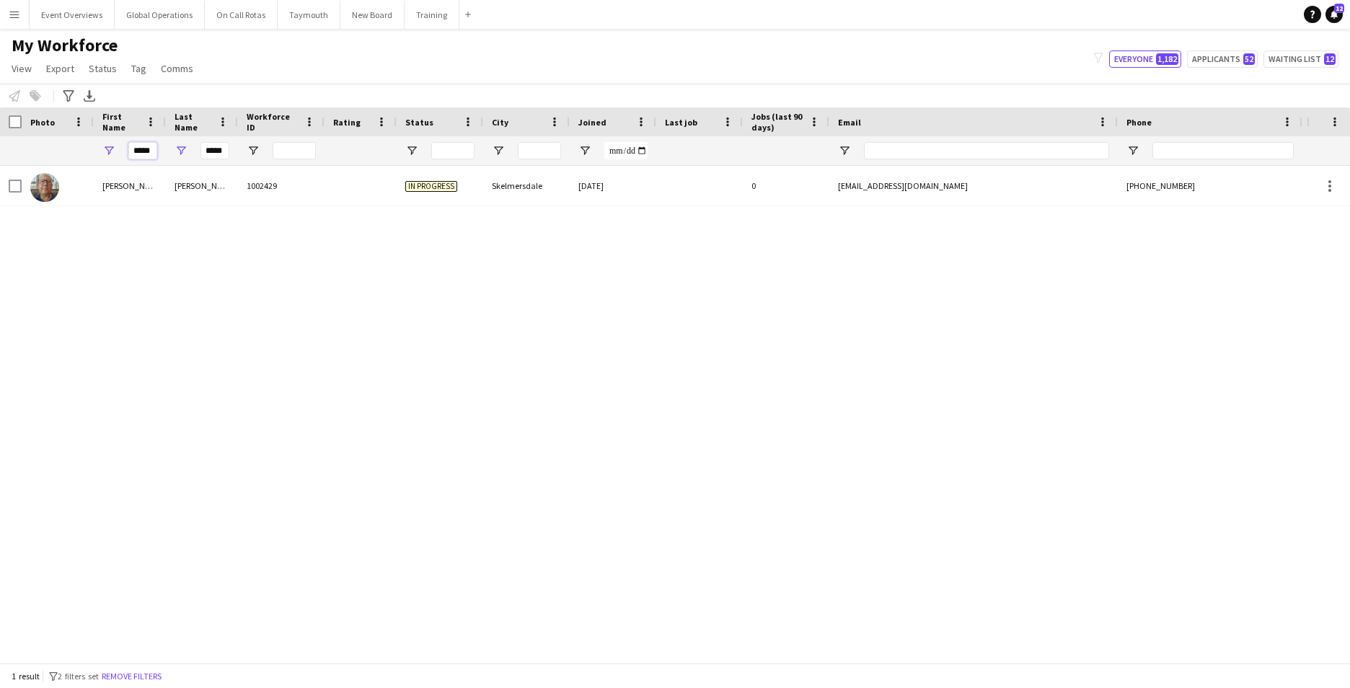
click at [155, 154] on input "*****" at bounding box center [142, 150] width 29 height 17
type input "*"
click at [226, 151] on input "*****" at bounding box center [214, 150] width 29 height 17
type input "*"
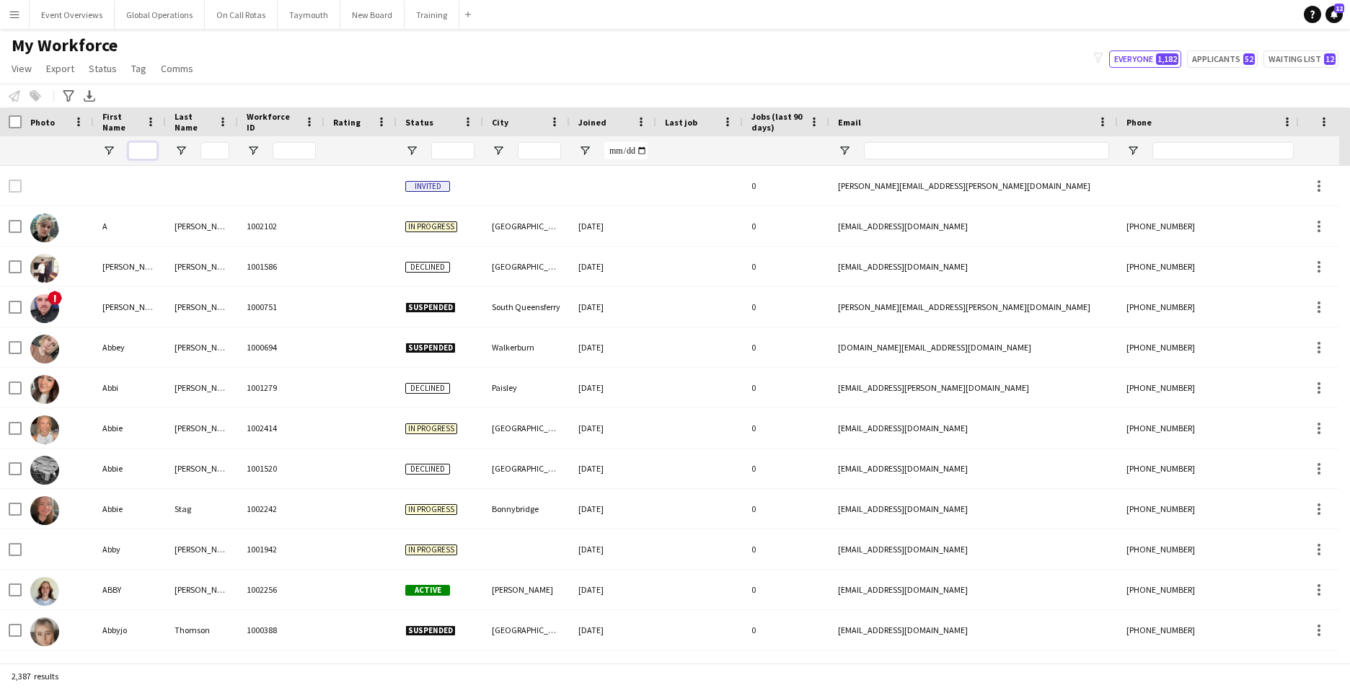
click at [149, 147] on input "First Name Filter Input" at bounding box center [142, 150] width 29 height 17
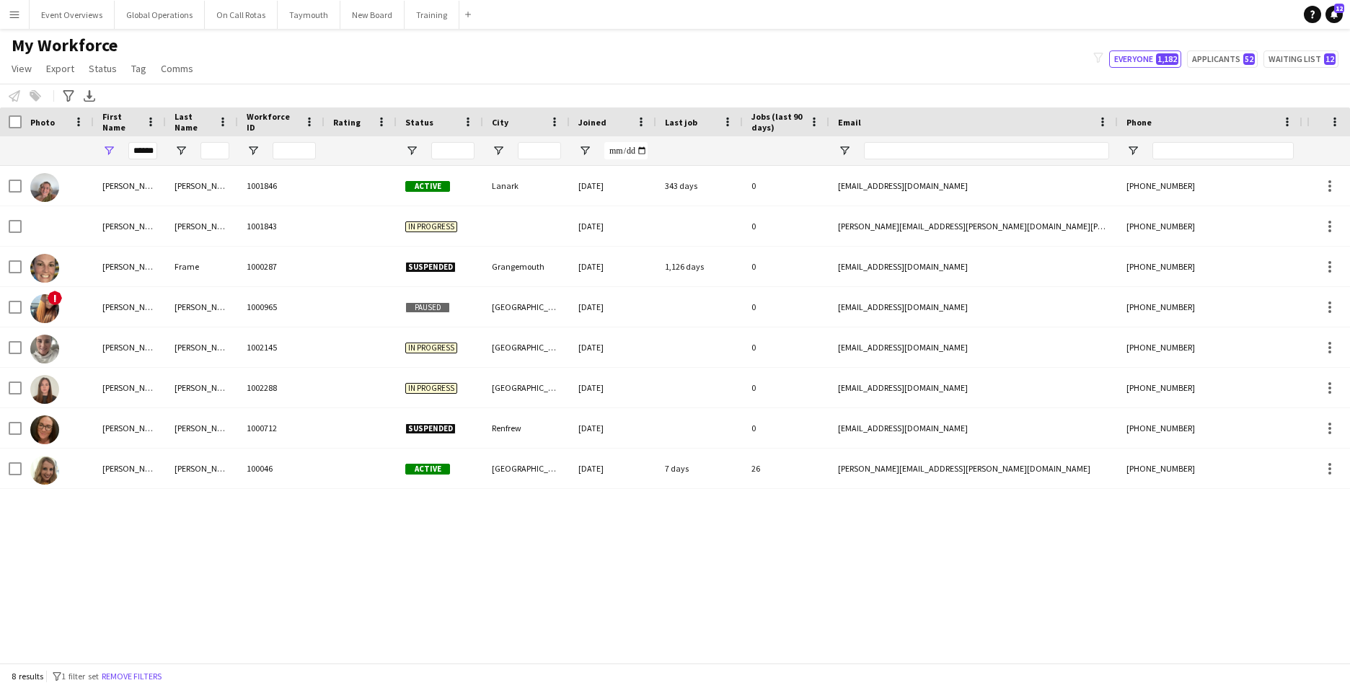
click at [147, 600] on div "[PERSON_NAME] 1001846 Active Lanark [DATE] 343 days 0 [EMAIL_ADDRESS][DOMAIN_NA…" at bounding box center [653, 409] width 1307 height 486
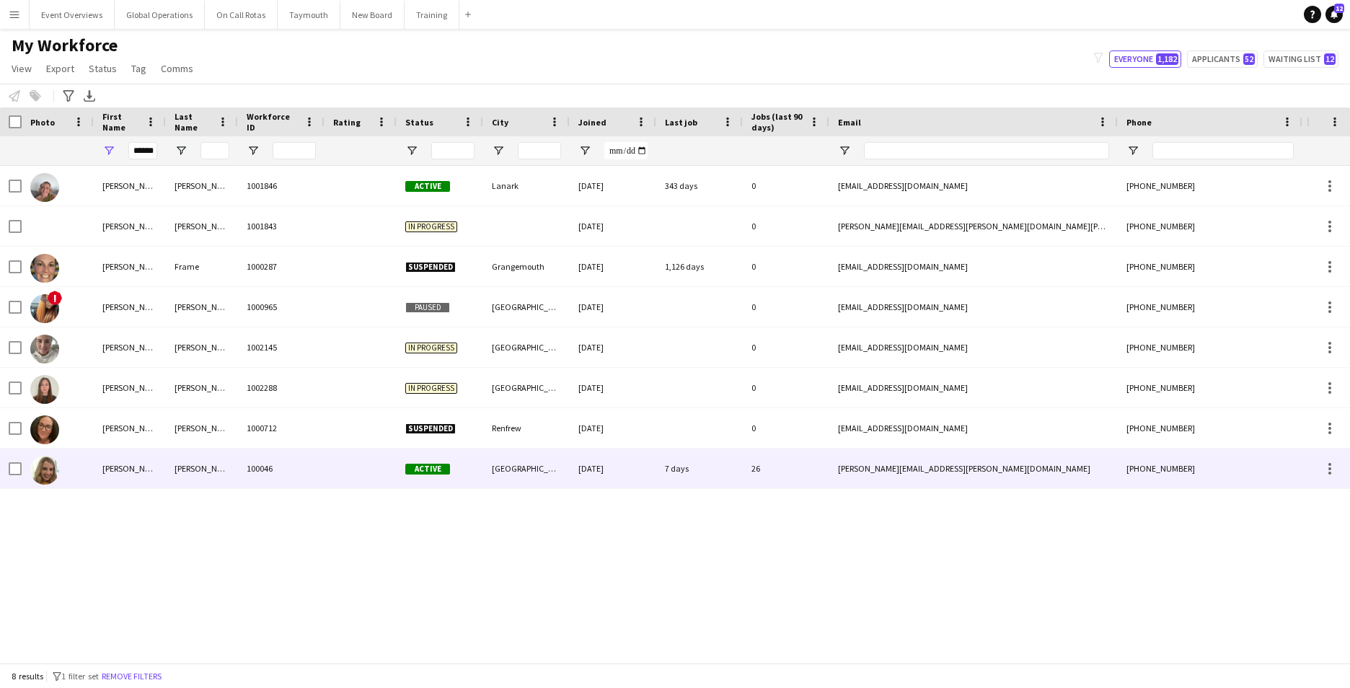
click at [105, 467] on div "[PERSON_NAME]" at bounding box center [130, 469] width 72 height 40
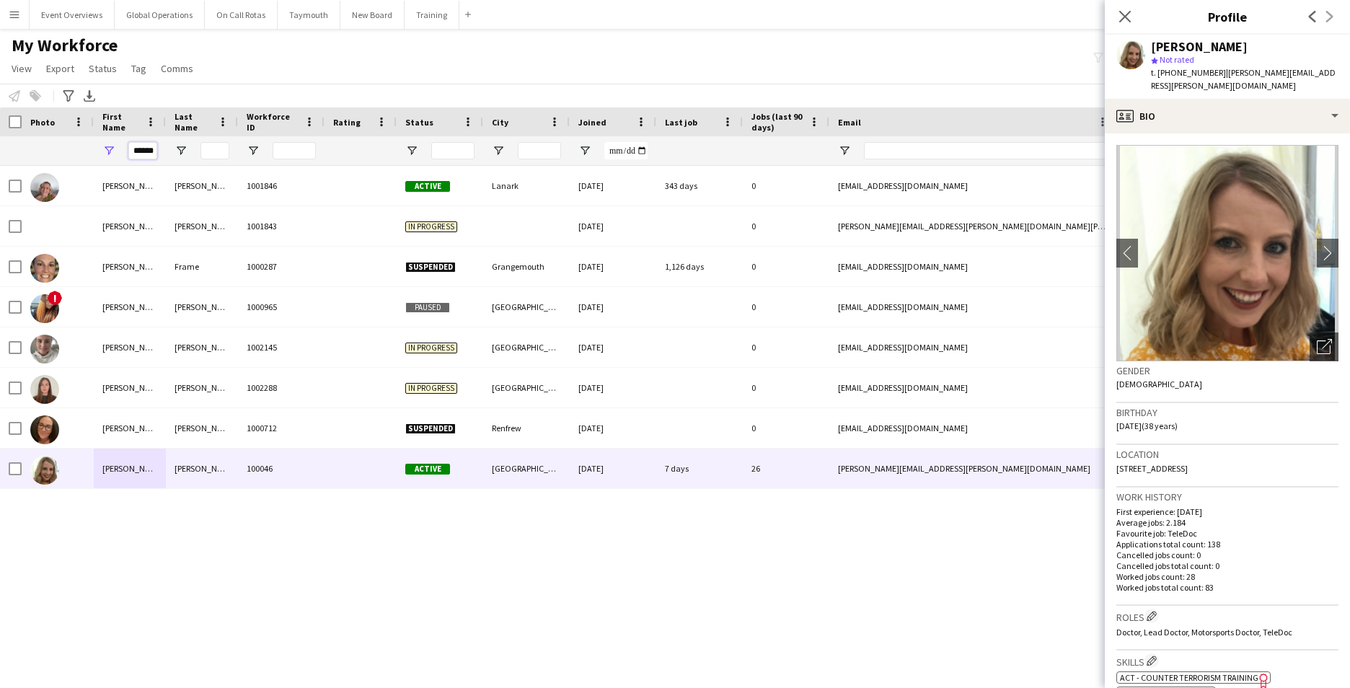
click at [152, 150] on input "******" at bounding box center [142, 150] width 29 height 17
type input "*"
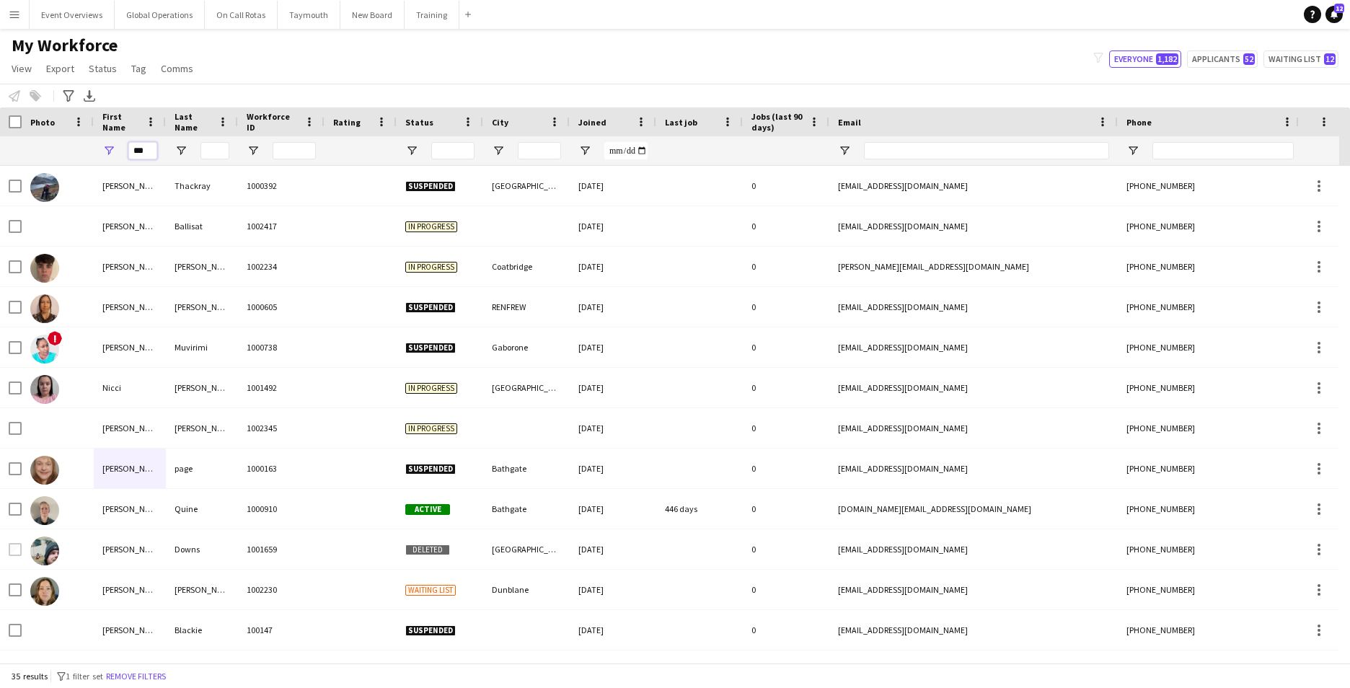
type input "***"
click at [622, 32] on main "My Workforce View Views Default view Active Staff Applications - First Aider Ap…" at bounding box center [675, 349] width 1350 height 640
click at [225, 151] on input "Last Name Filter Input" at bounding box center [214, 150] width 29 height 17
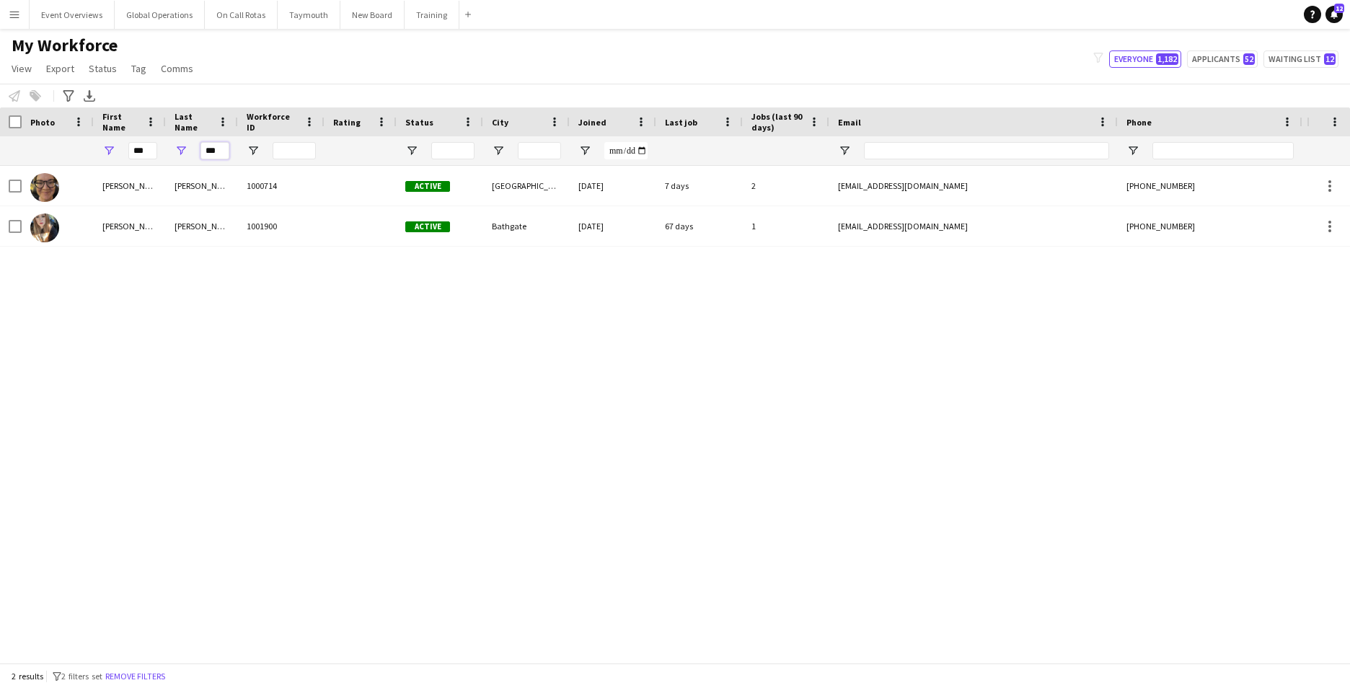
type input "***"
click at [151, 462] on div "[PERSON_NAME] 1000714 Active [GEOGRAPHIC_DATA] [DATE] 7 days 2 [EMAIL_ADDRESS][…" at bounding box center [653, 409] width 1307 height 486
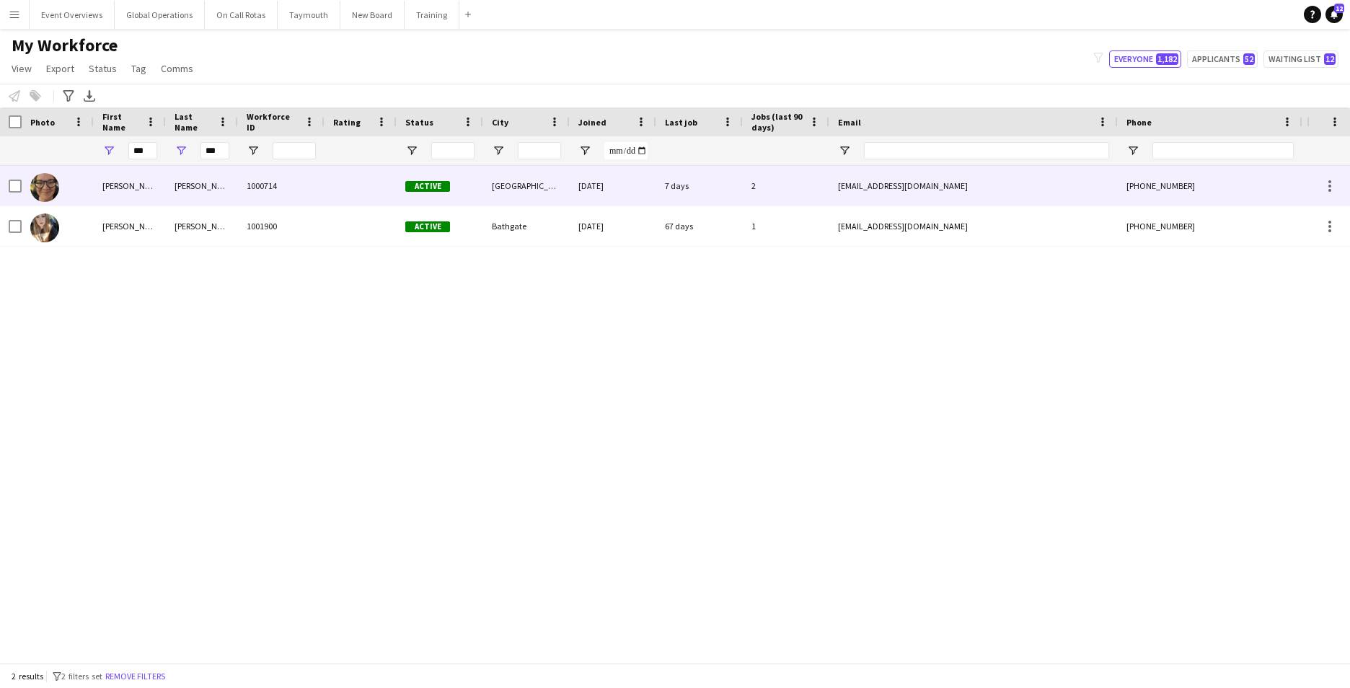
click at [118, 184] on div "[PERSON_NAME]" at bounding box center [130, 186] width 72 height 40
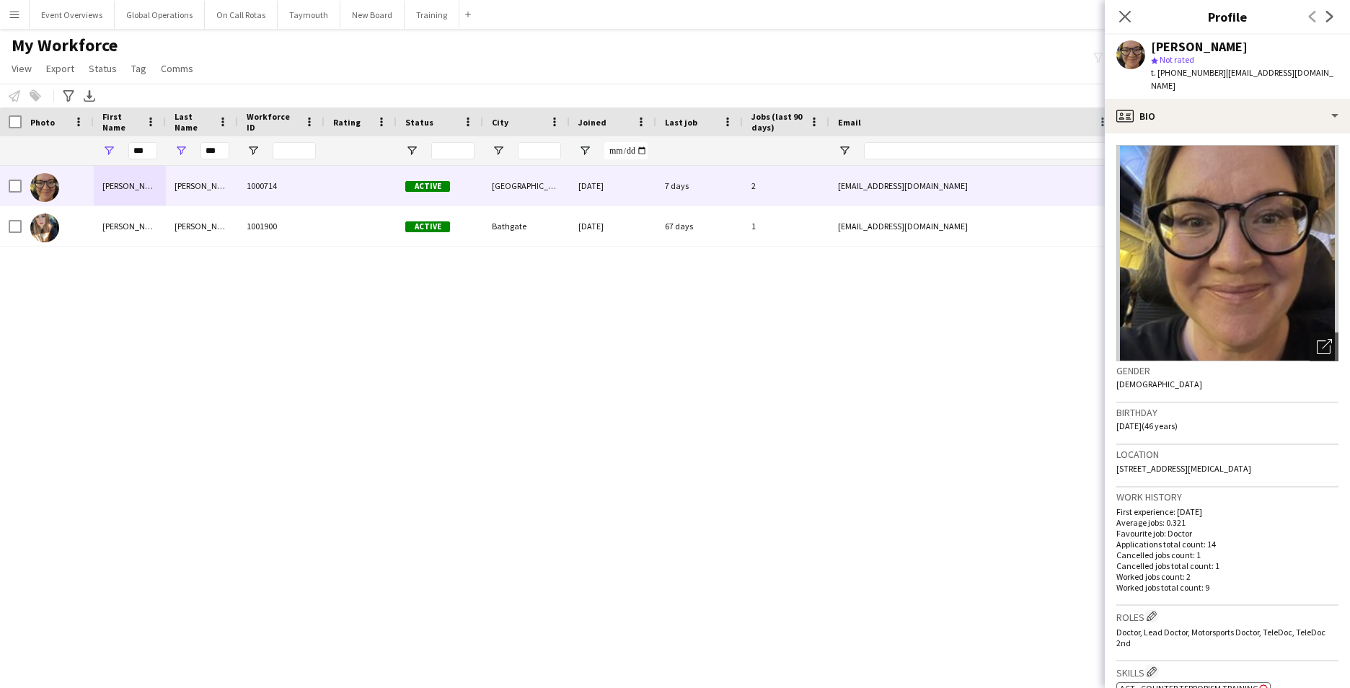
click at [1109, 19] on div "Close pop-in" at bounding box center [1125, 16] width 40 height 33
click at [16, 17] on app-icon "Menu" at bounding box center [15, 15] width 12 height 12
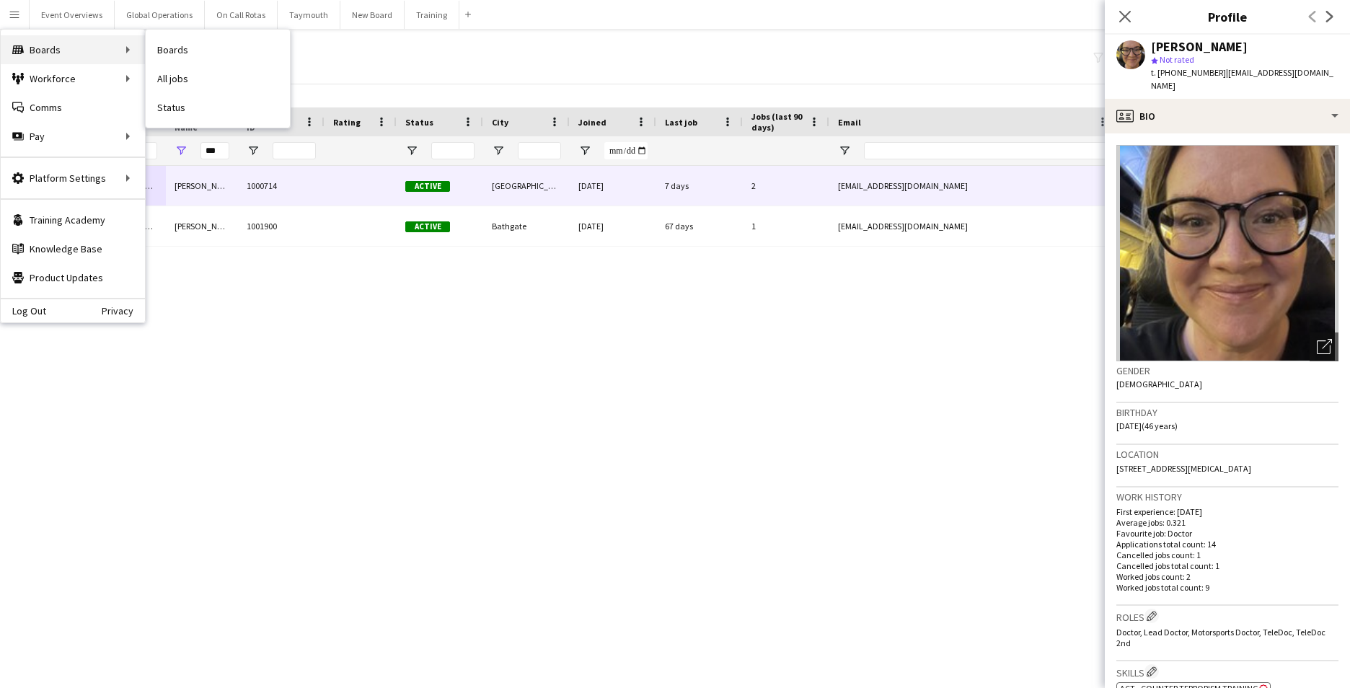
click at [76, 56] on div "Boards Boards" at bounding box center [73, 49] width 144 height 29
click at [182, 53] on link "Boards" at bounding box center [218, 49] width 144 height 29
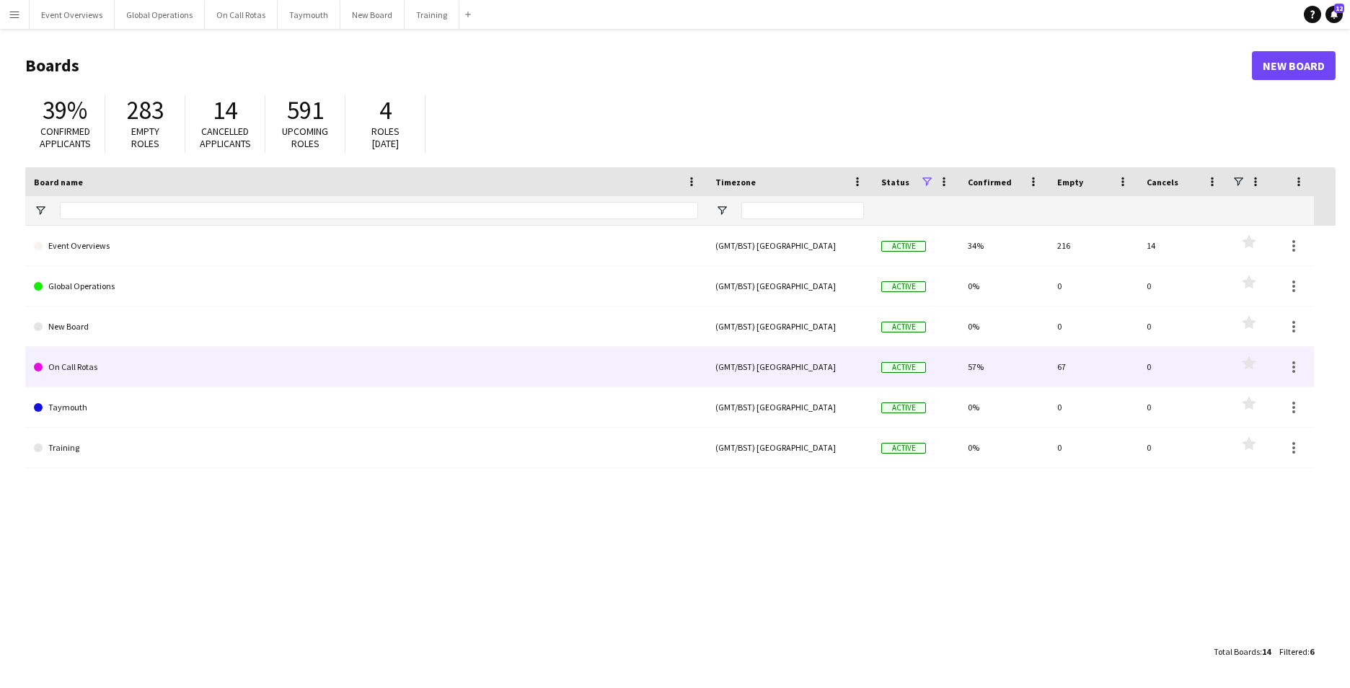
click at [88, 357] on link "On Call Rotas" at bounding box center [366, 367] width 664 height 40
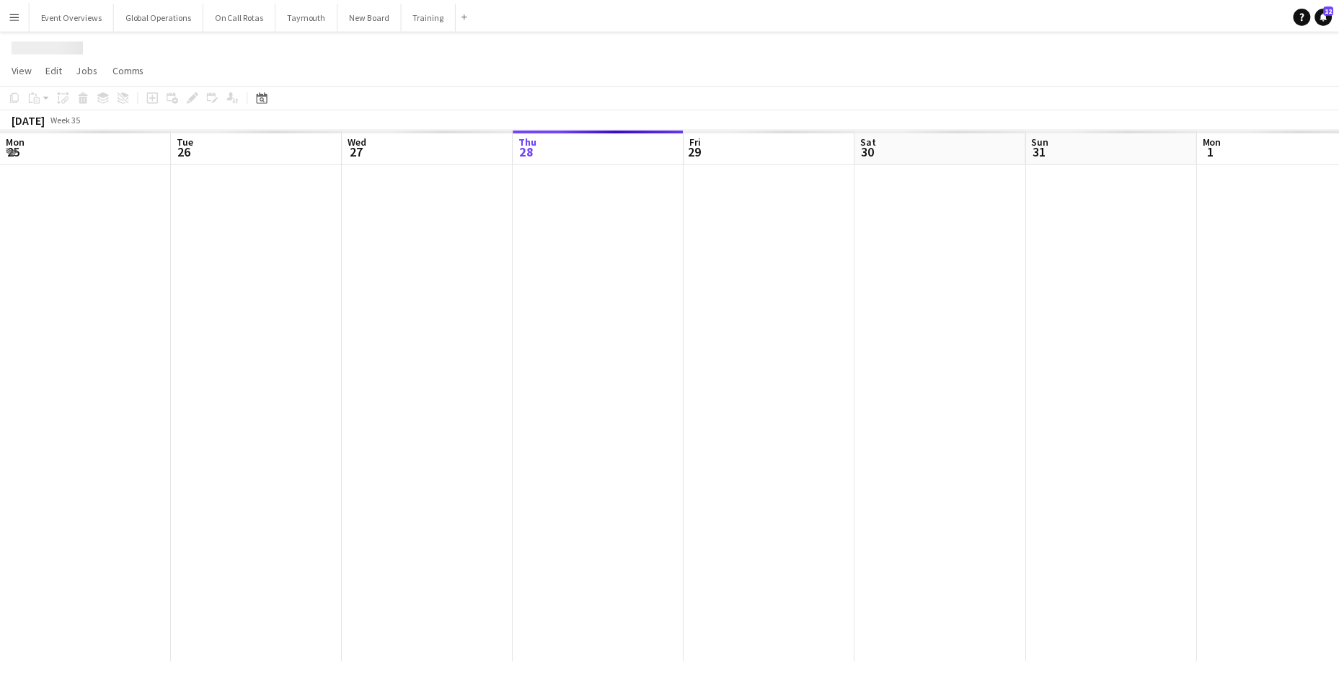
scroll to position [0, 345]
